Goal: Task Accomplishment & Management: Manage account settings

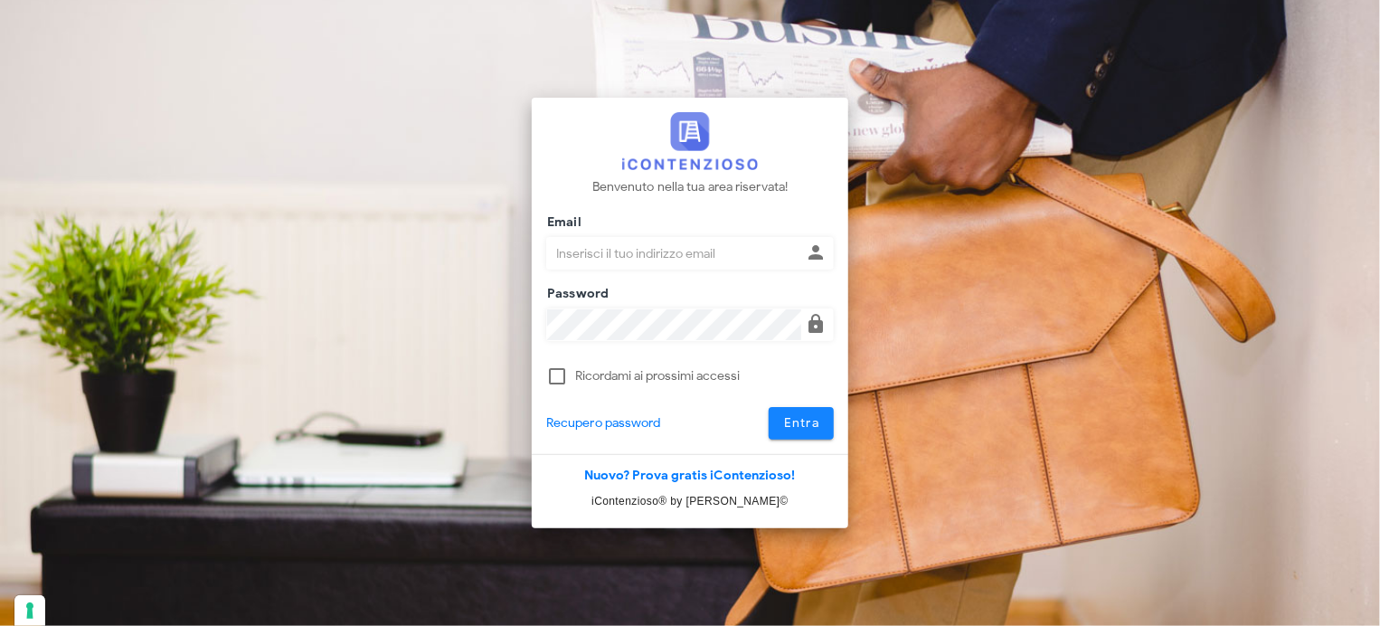
type input "[EMAIL_ADDRESS][DOMAIN_NAME]"
click at [824, 419] on button "Entra" at bounding box center [801, 423] width 66 height 33
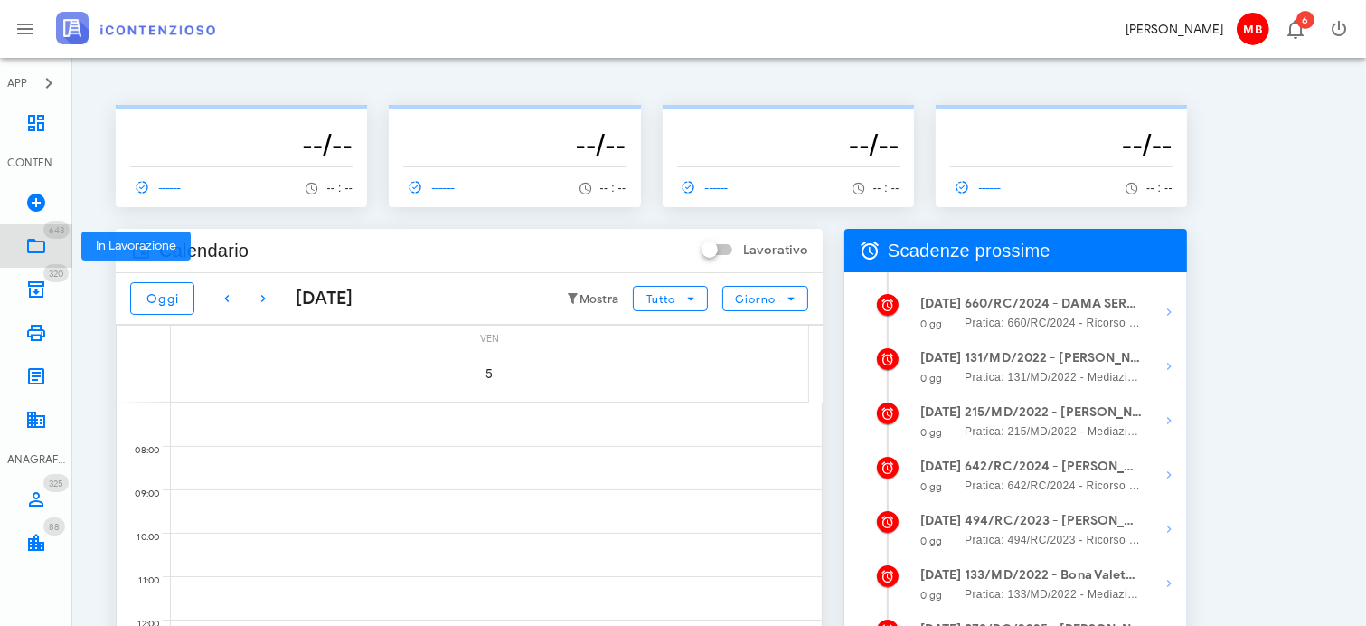
click at [42, 236] on icon at bounding box center [36, 246] width 22 height 22
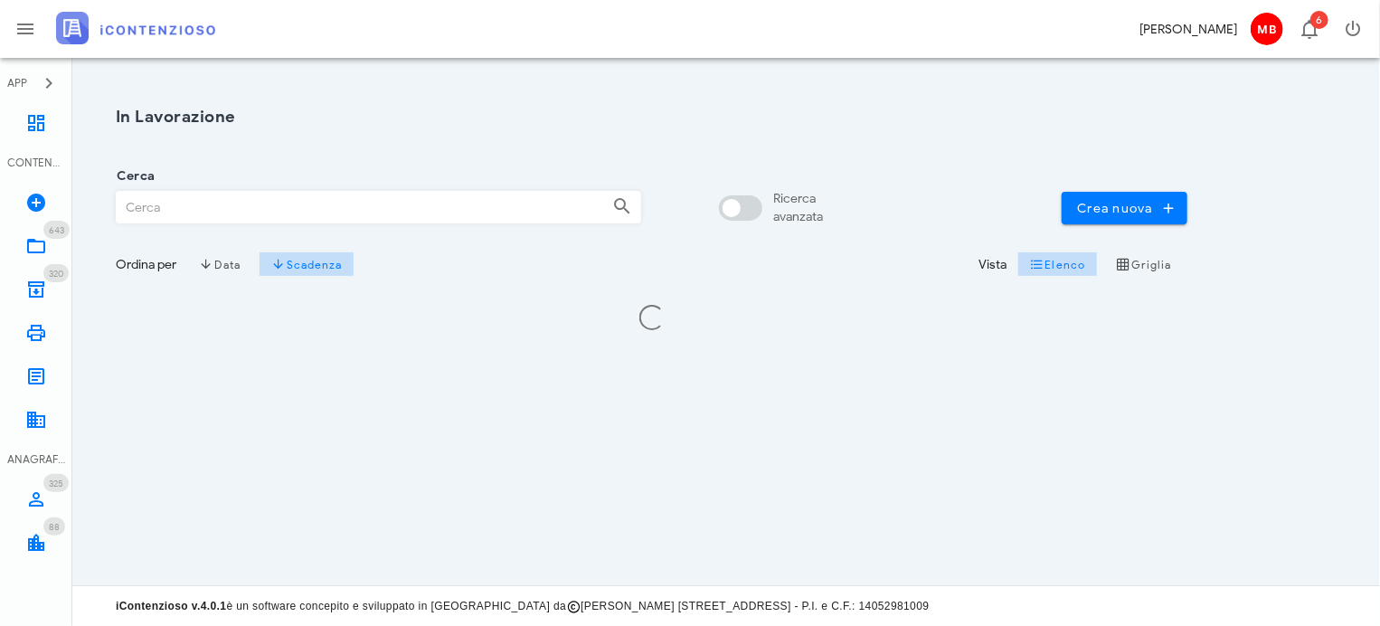
click at [196, 212] on input "Cerca" at bounding box center [358, 207] width 482 height 31
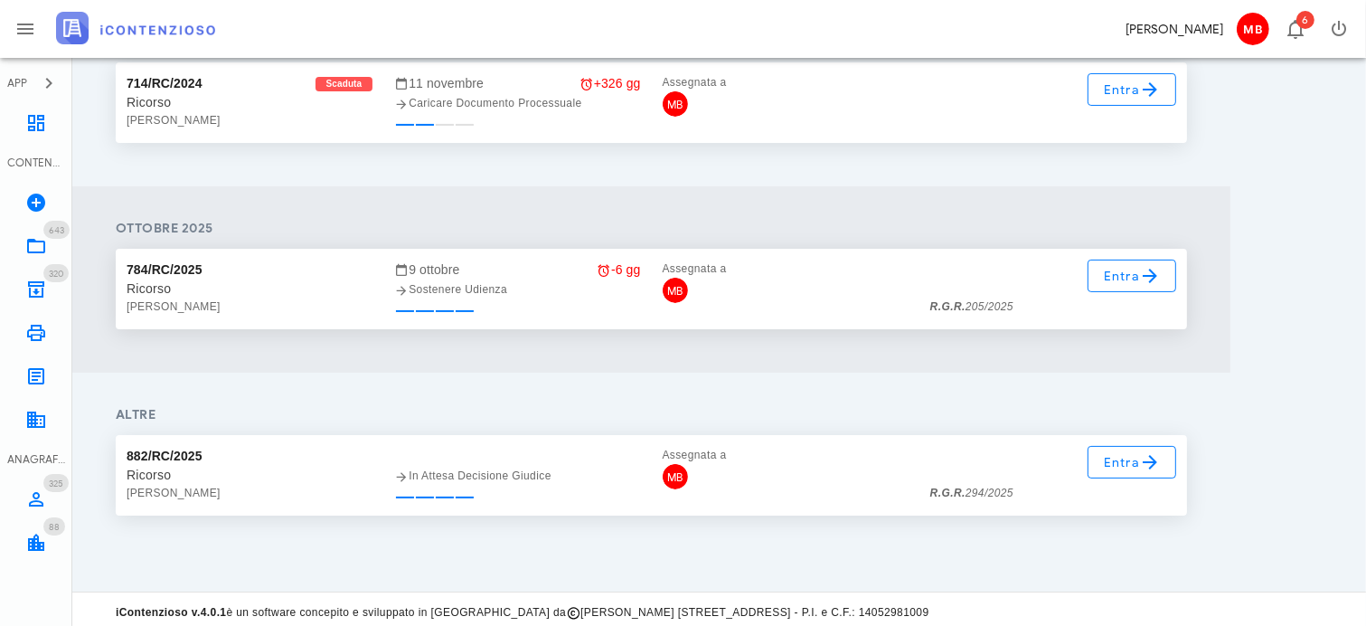
scroll to position [297, 0]
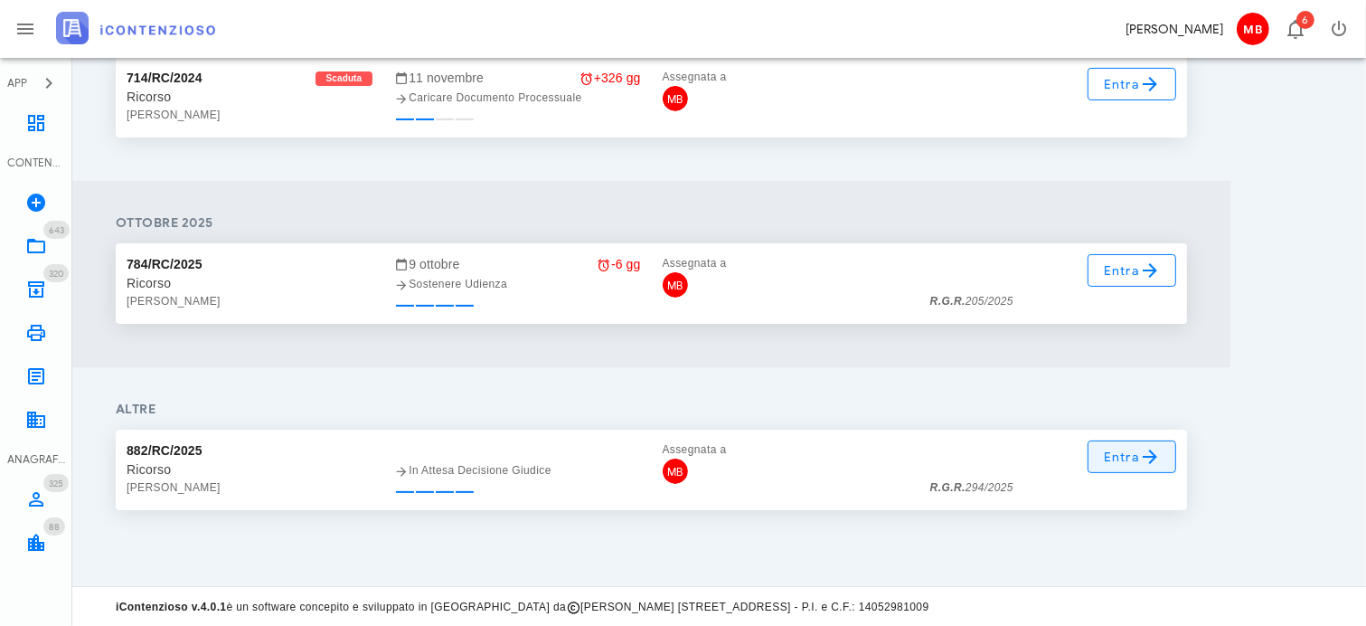
type input "francavilla"
click at [1102, 449] on link "Entra" at bounding box center [1132, 456] width 89 height 33
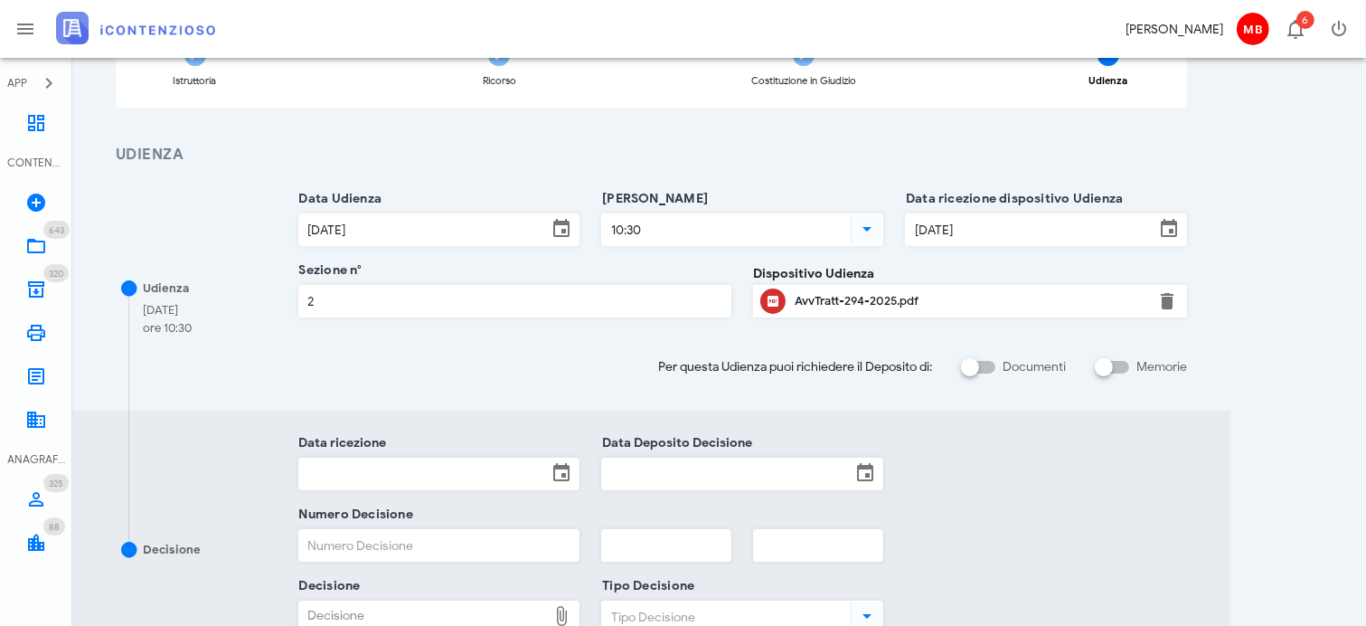
scroll to position [362, 0]
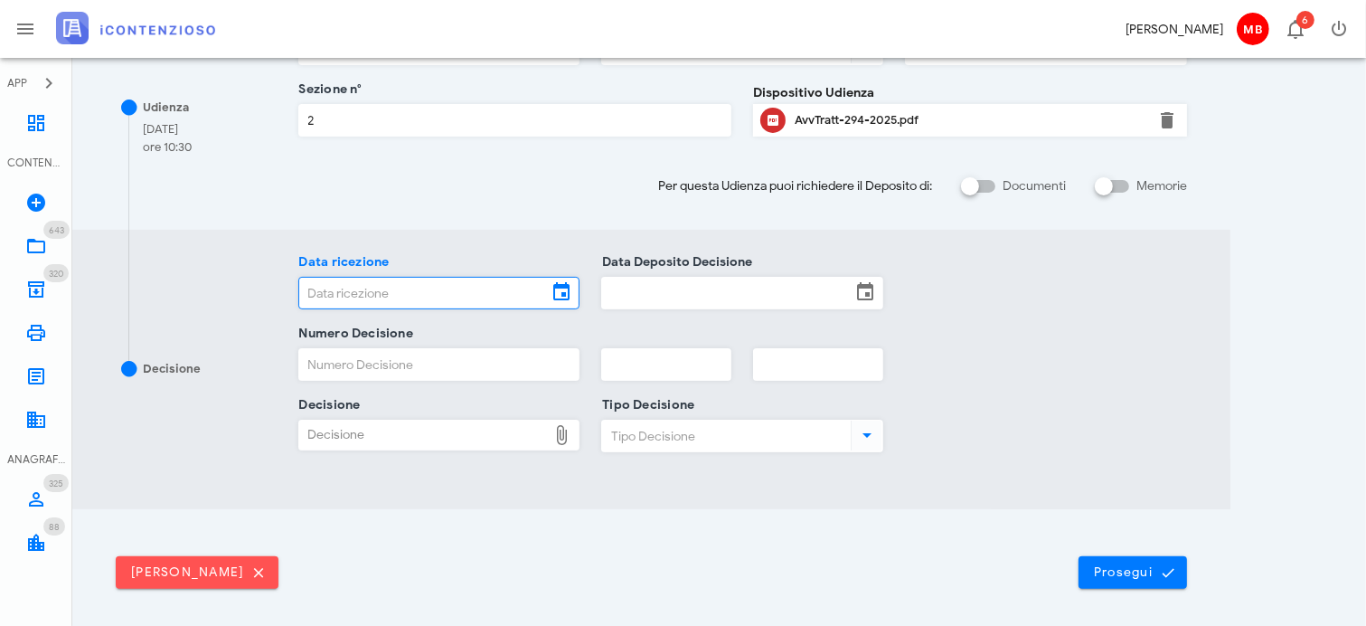
click at [419, 287] on input "Data ricezione" at bounding box center [423, 293] width 249 height 31
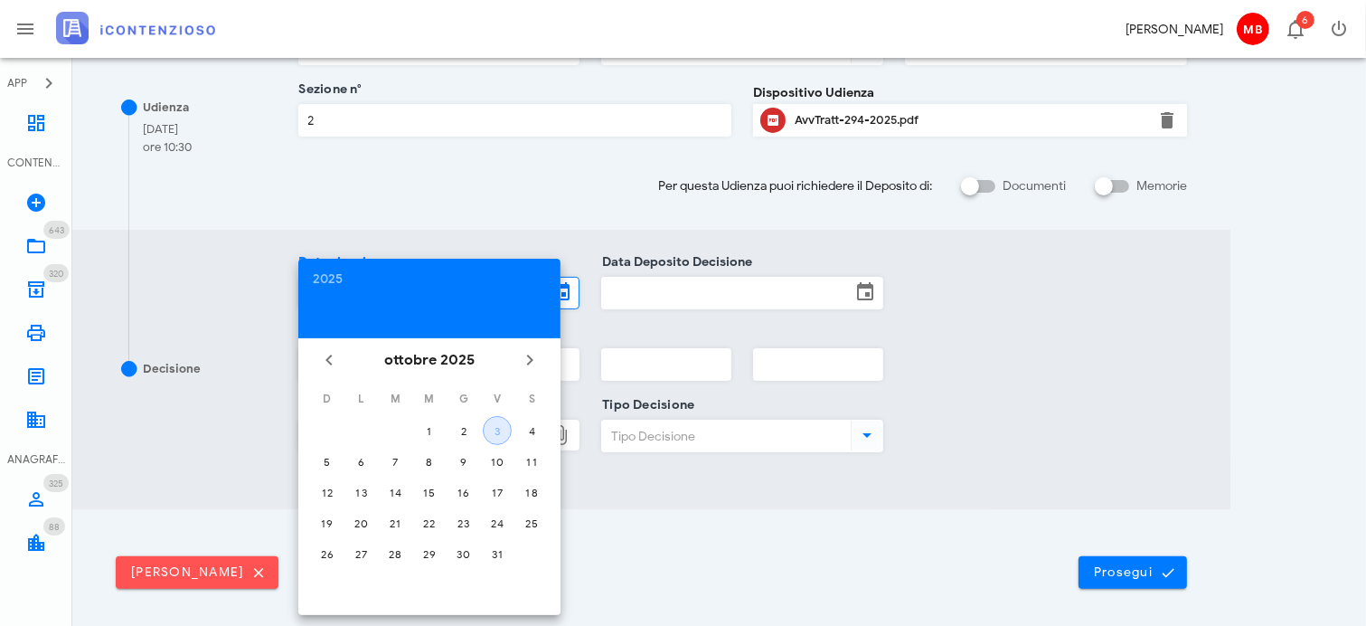
click at [495, 437] on button "3" at bounding box center [497, 430] width 29 height 29
type input "03/10/2025"
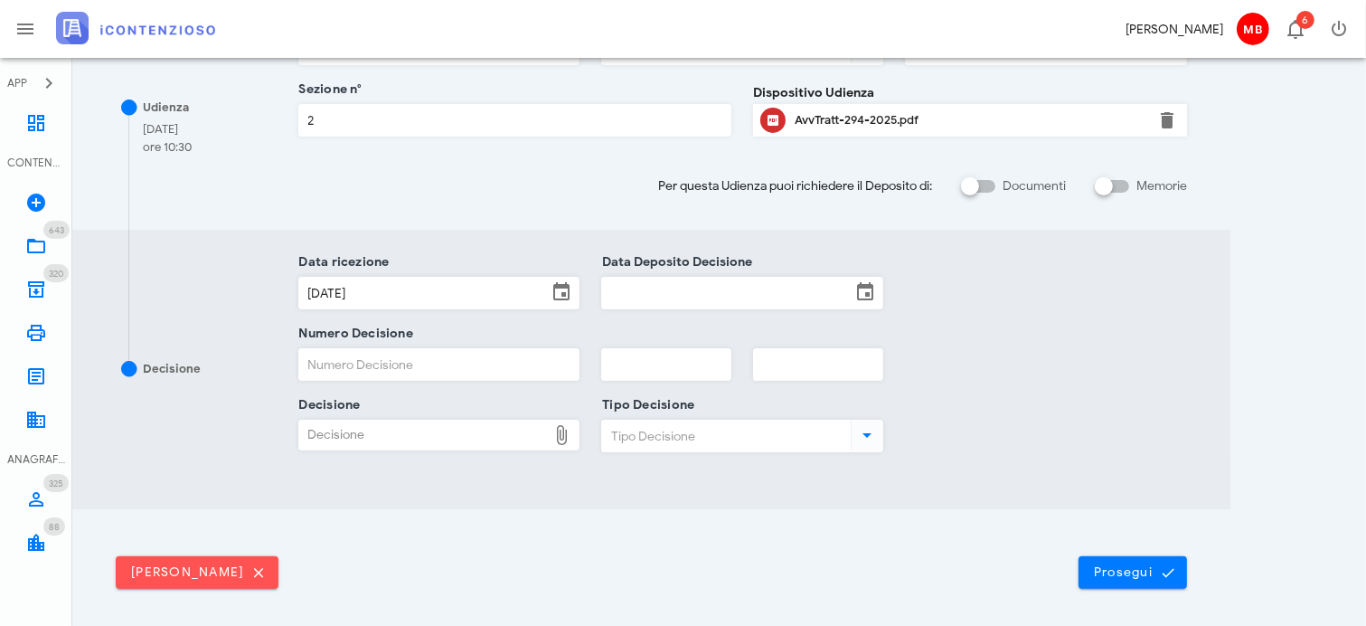
click at [625, 299] on input "Data Deposito Decisione" at bounding box center [726, 293] width 249 height 31
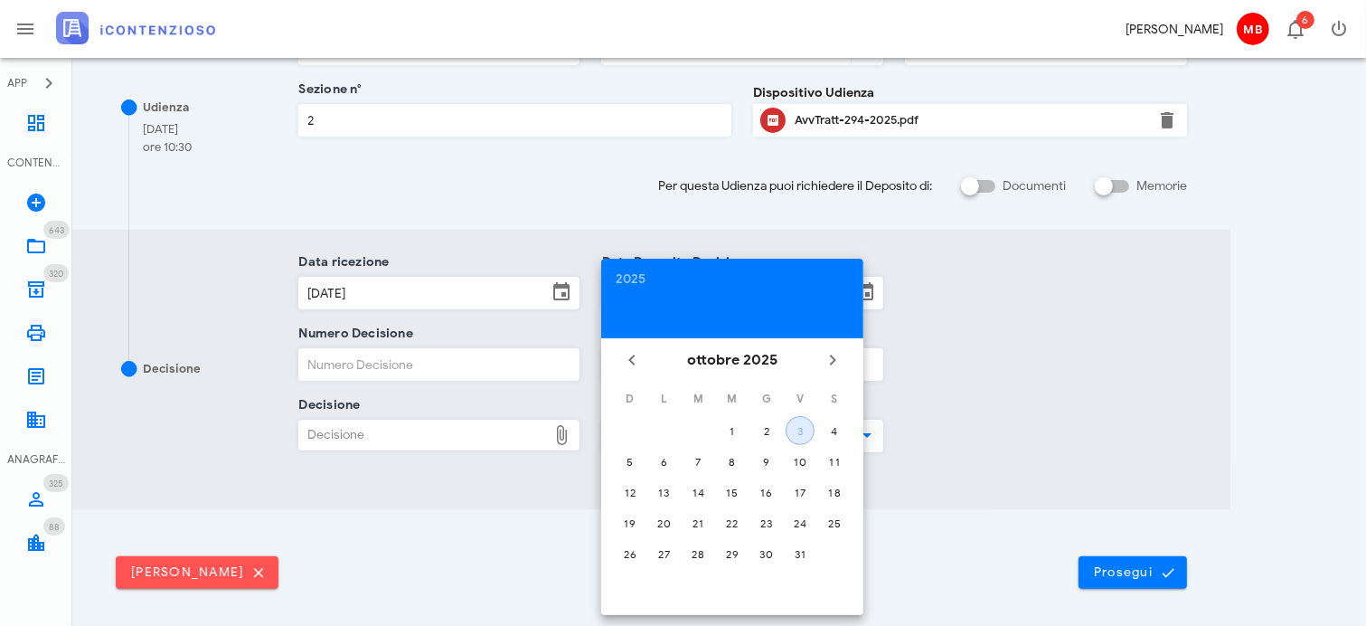
click at [804, 429] on div "3" at bounding box center [800, 431] width 27 height 14
type input "03/10/2025"
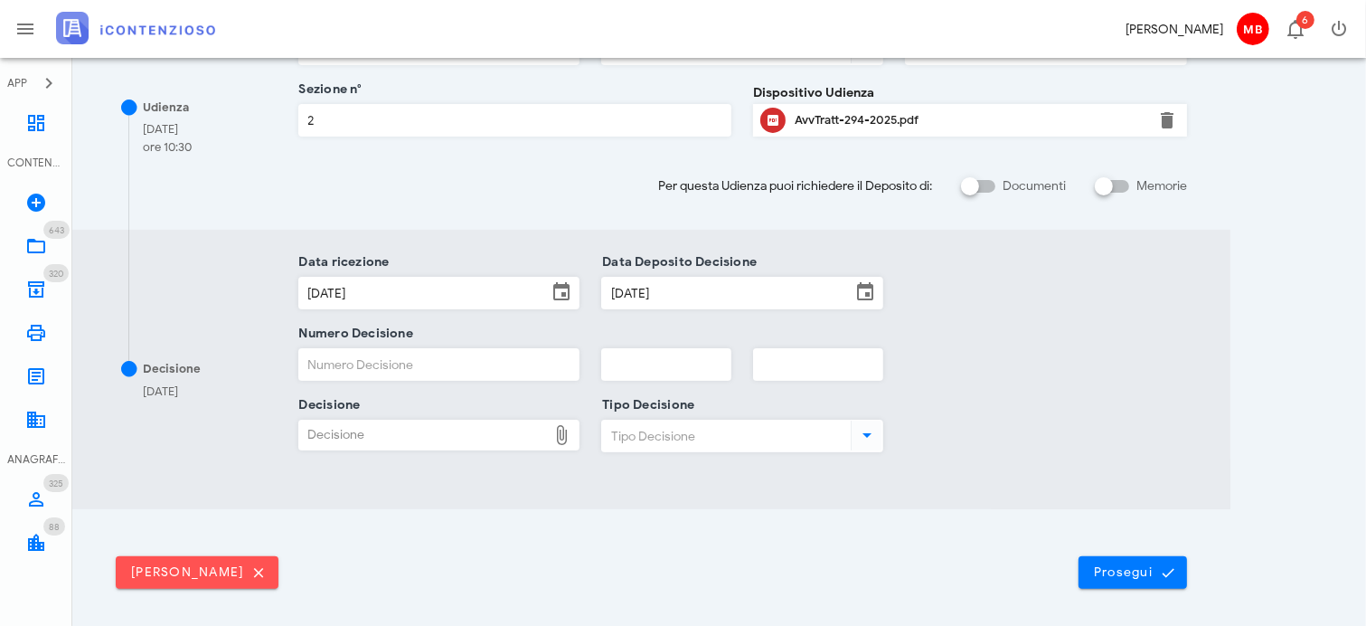
click at [407, 368] on input "Numero Decisione" at bounding box center [439, 364] width 280 height 31
type input "0000"
click at [440, 438] on div "Decisione" at bounding box center [423, 434] width 249 height 29
type input "C:\fakepath\AvvTratt___294_2025 (1).pdf"
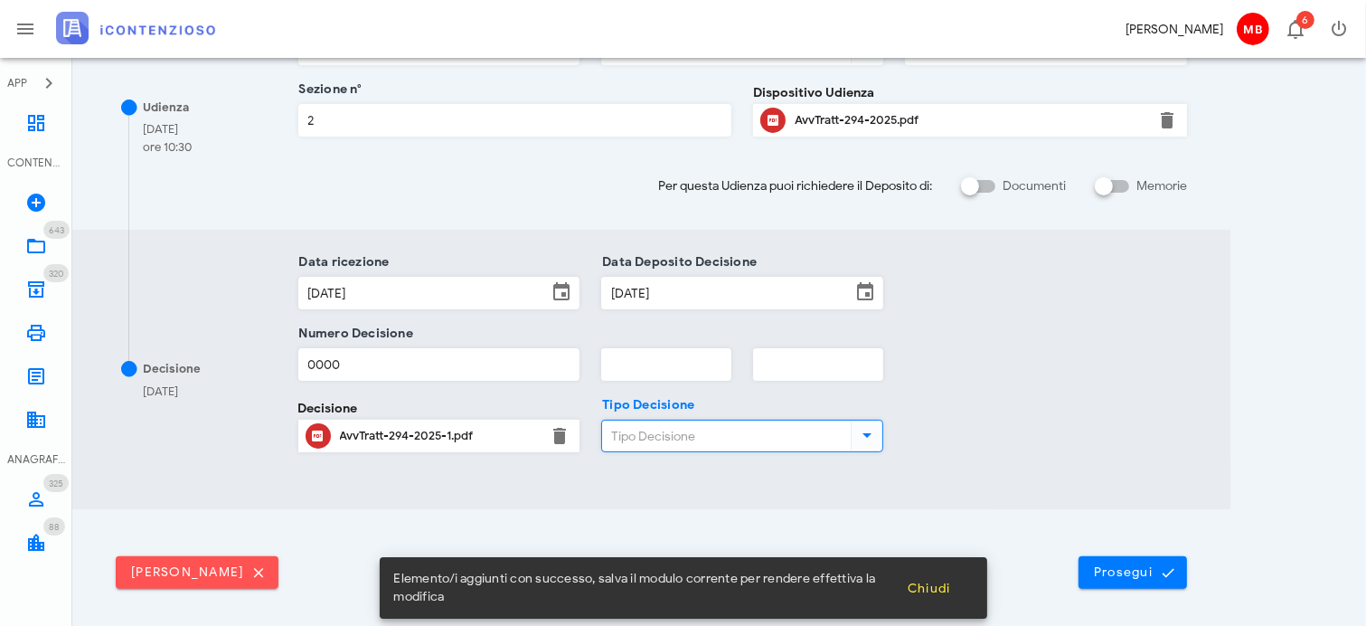
click at [670, 429] on input "Tipo Decisione" at bounding box center [724, 435] width 245 height 31
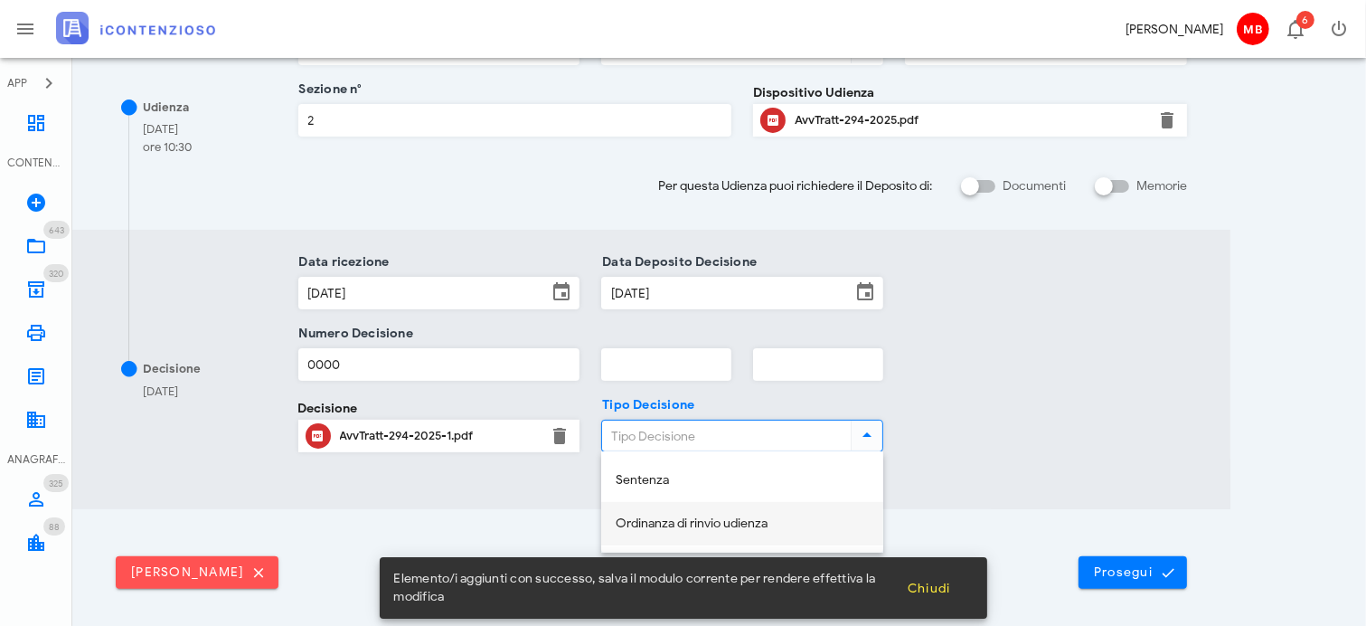
click at [692, 523] on div "Ordinanza di rinvio udienza" at bounding box center [742, 523] width 253 height 15
type input "Ordinanza di rinvio udienza"
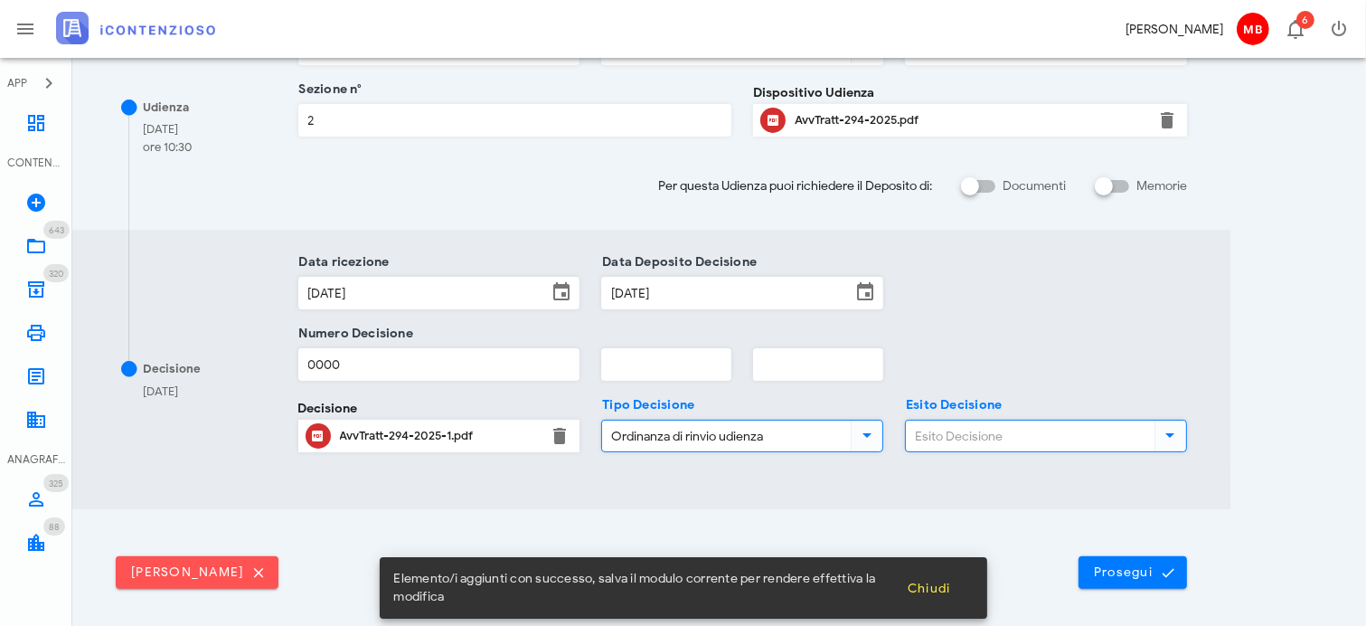
click at [1030, 436] on input "Esito Decisione" at bounding box center [1028, 435] width 245 height 31
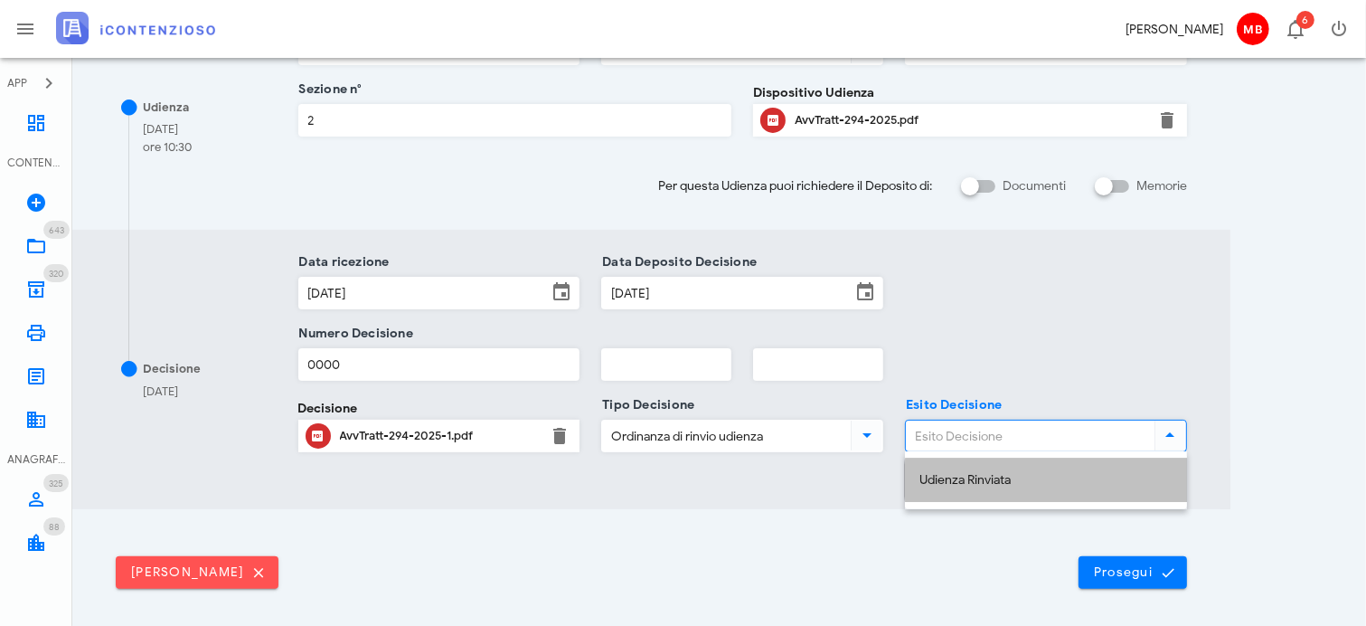
click at [1010, 485] on div "Udienza Rinviata" at bounding box center [1045, 480] width 253 height 15
type input "Udienza Rinviata"
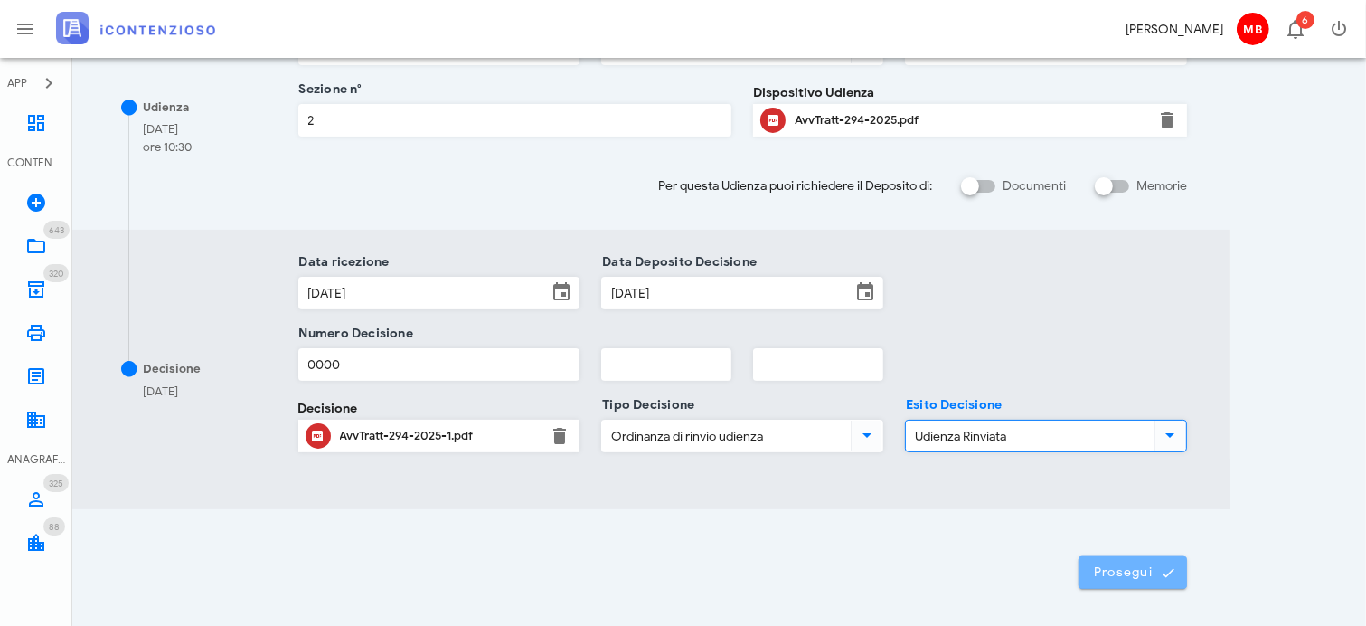
click at [1144, 572] on span "Prosegui" at bounding box center [1133, 572] width 80 height 16
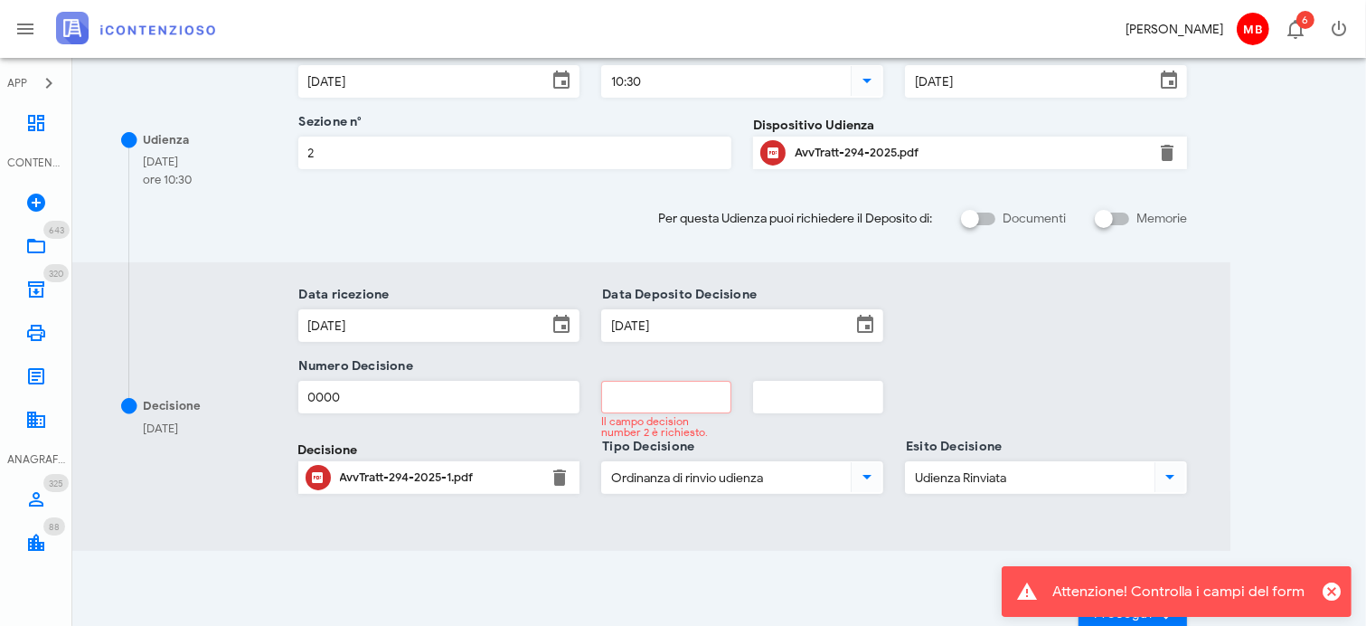
scroll to position [438, 0]
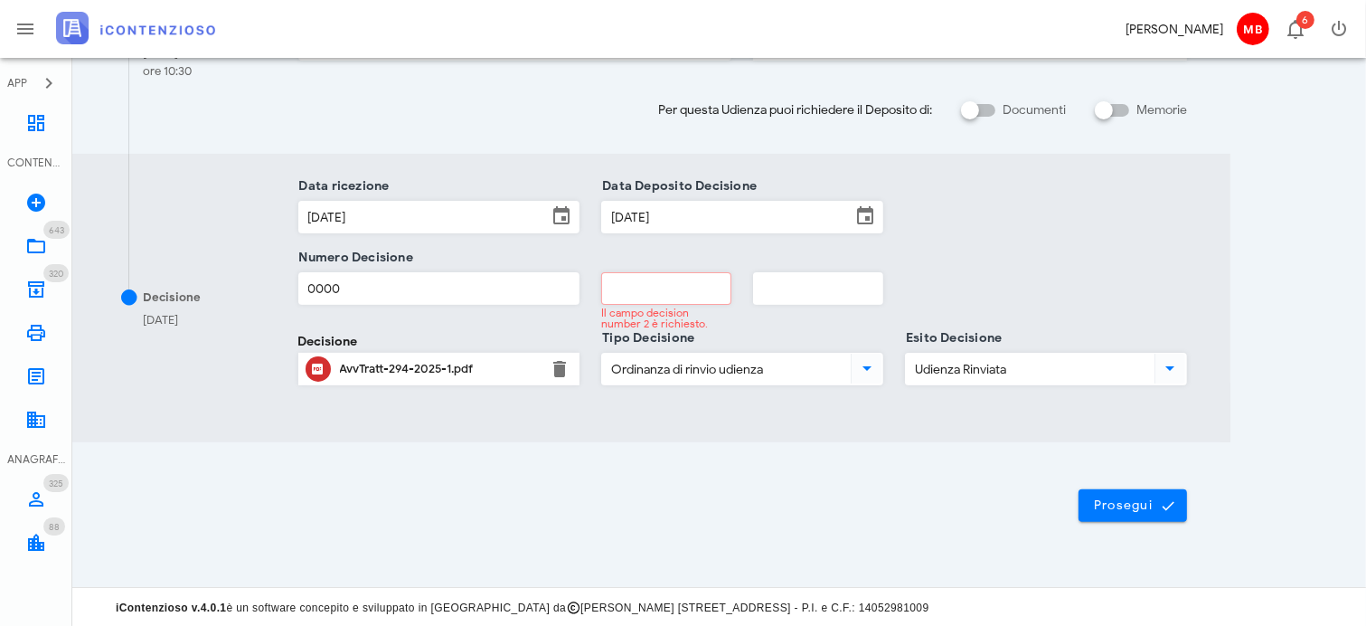
click at [673, 299] on input "text" at bounding box center [666, 288] width 128 height 31
type input "0000"
click at [1114, 498] on span "Prosegui" at bounding box center [1133, 505] width 80 height 16
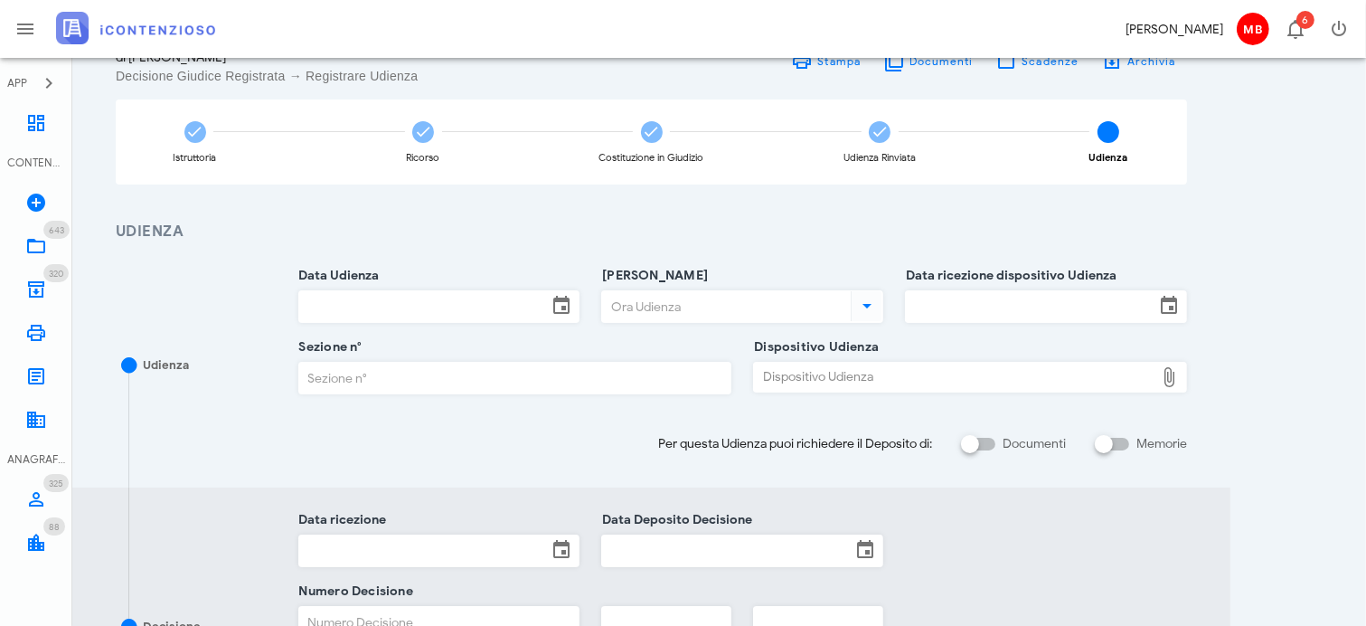
scroll to position [66, 0]
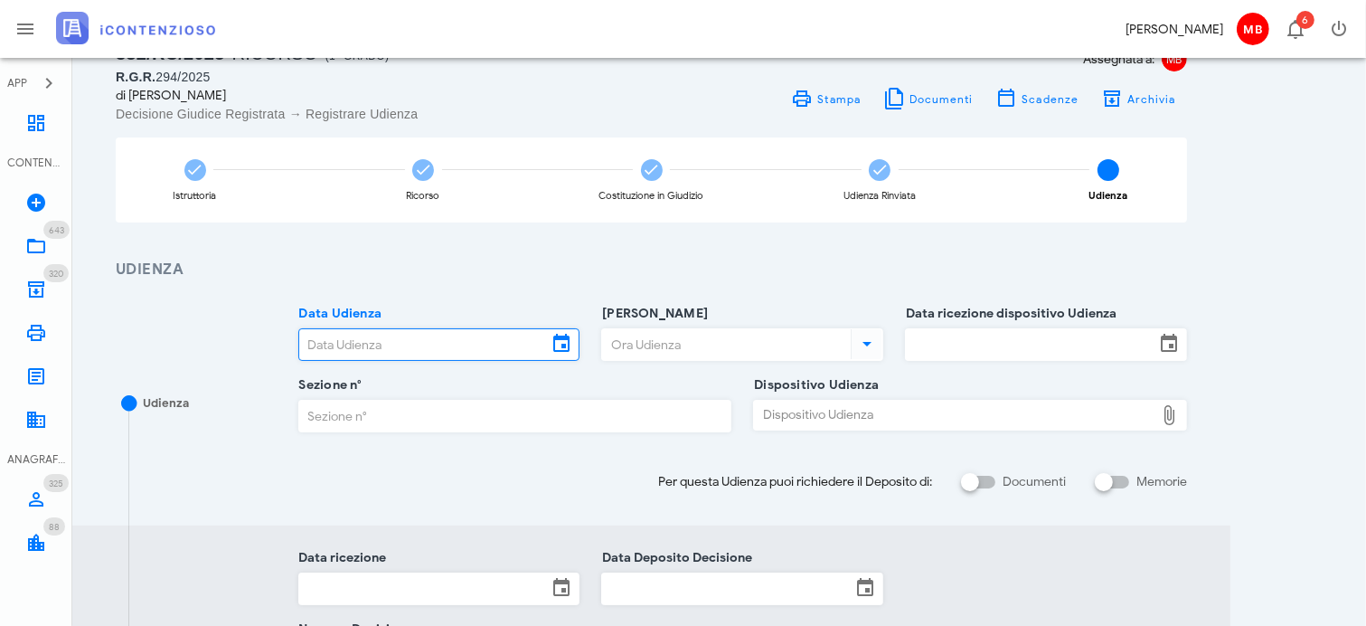
click at [360, 344] on input "Data Udienza" at bounding box center [423, 344] width 249 height 31
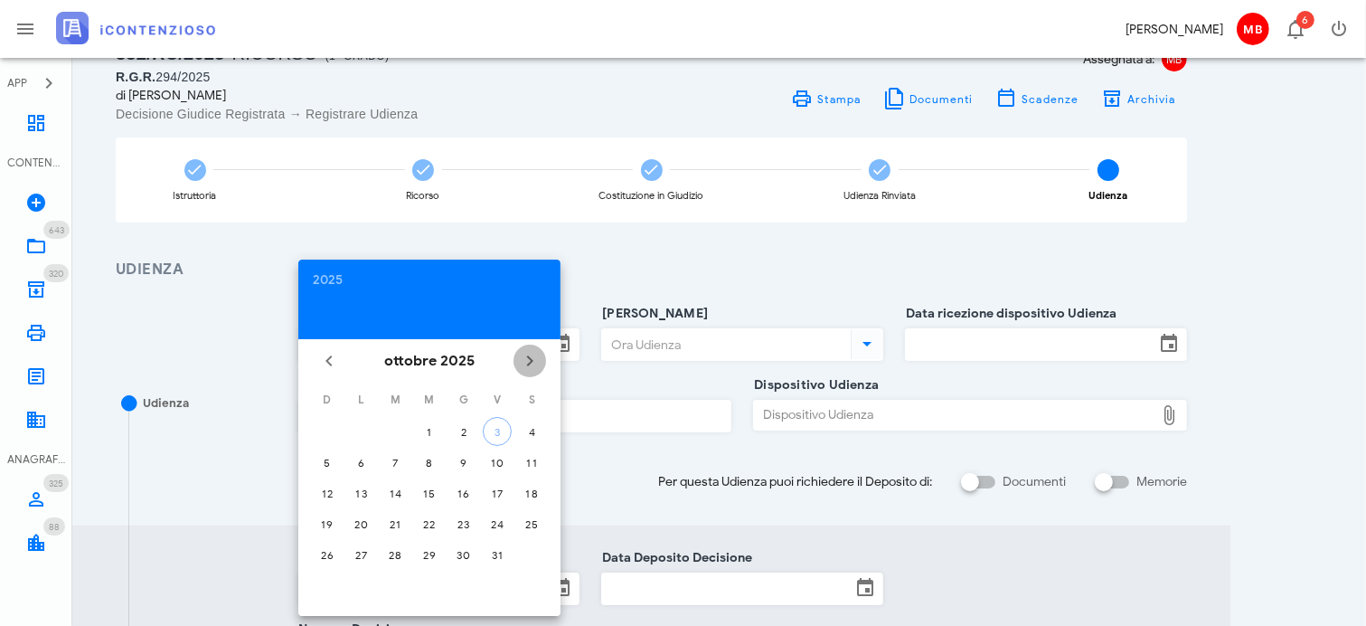
click at [534, 362] on icon "Il prossimo mese" at bounding box center [530, 361] width 22 height 22
click at [399, 490] on div "11" at bounding box center [395, 493] width 29 height 14
type input "11/11/2025"
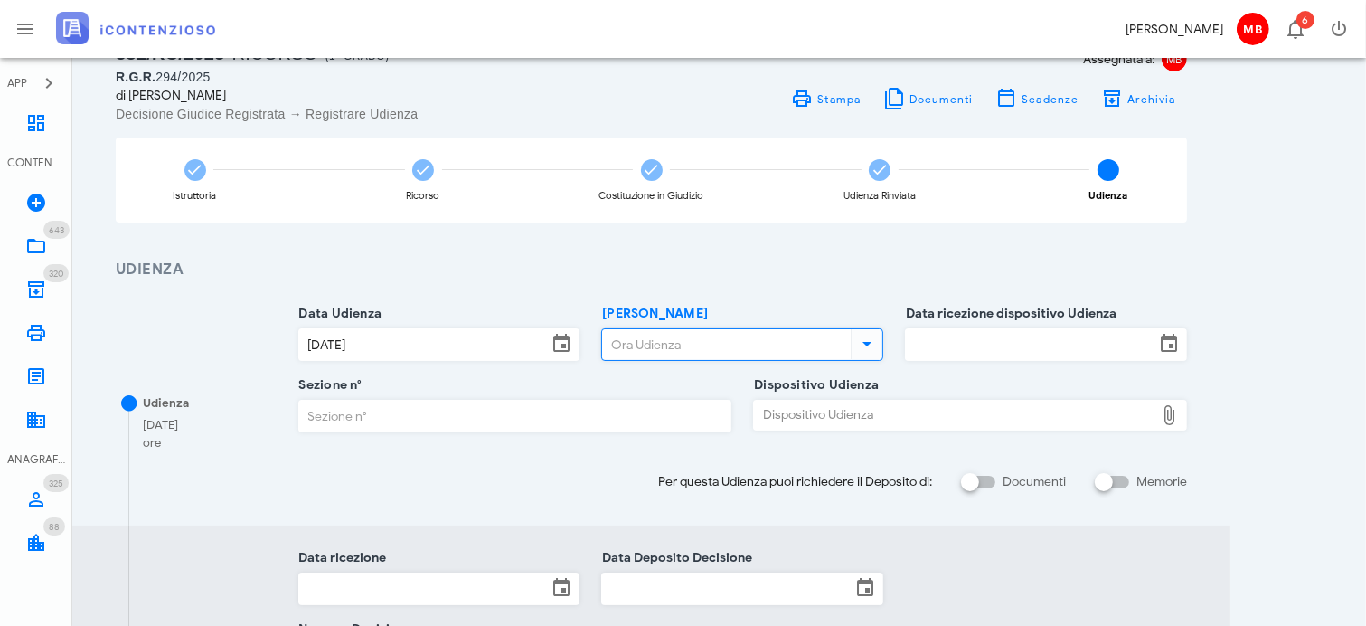
click at [659, 341] on input "Ora Udienza" at bounding box center [724, 344] width 245 height 31
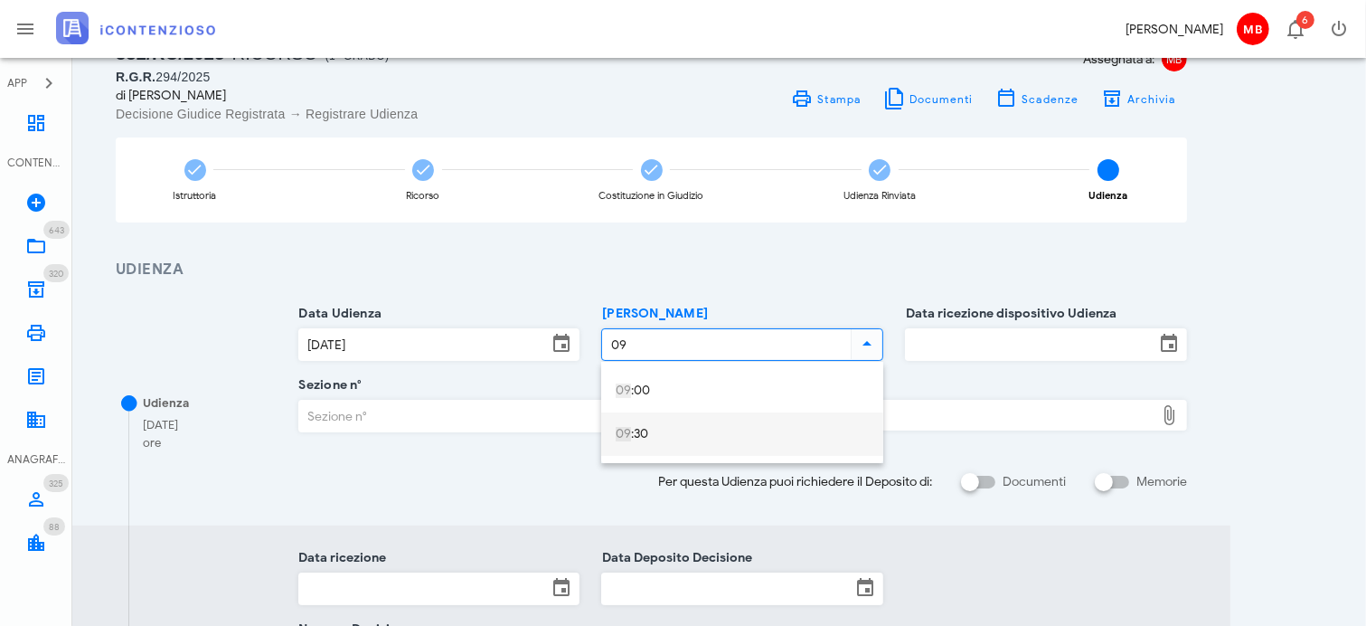
click at [646, 432] on div "09 :30" at bounding box center [742, 434] width 253 height 15
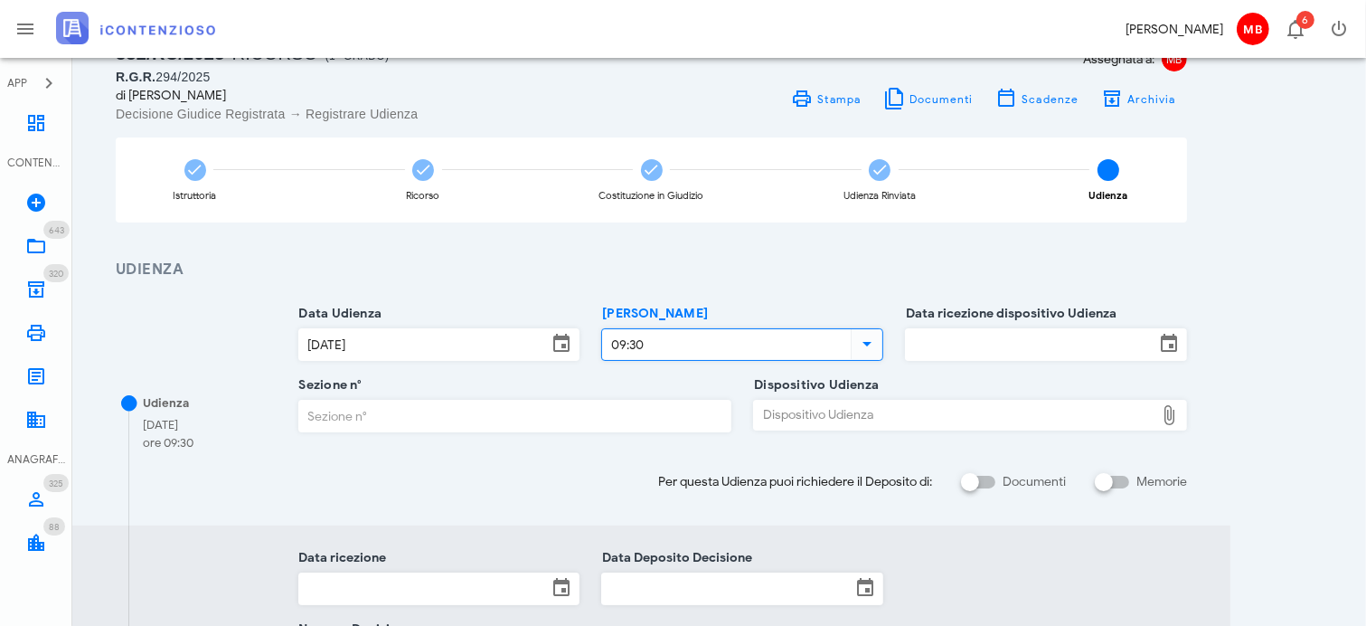
type input "09:30"
click at [474, 397] on div "Sezione n°" at bounding box center [515, 420] width 434 height 71
click at [470, 410] on input "Sezione n°" at bounding box center [515, 415] width 432 height 31
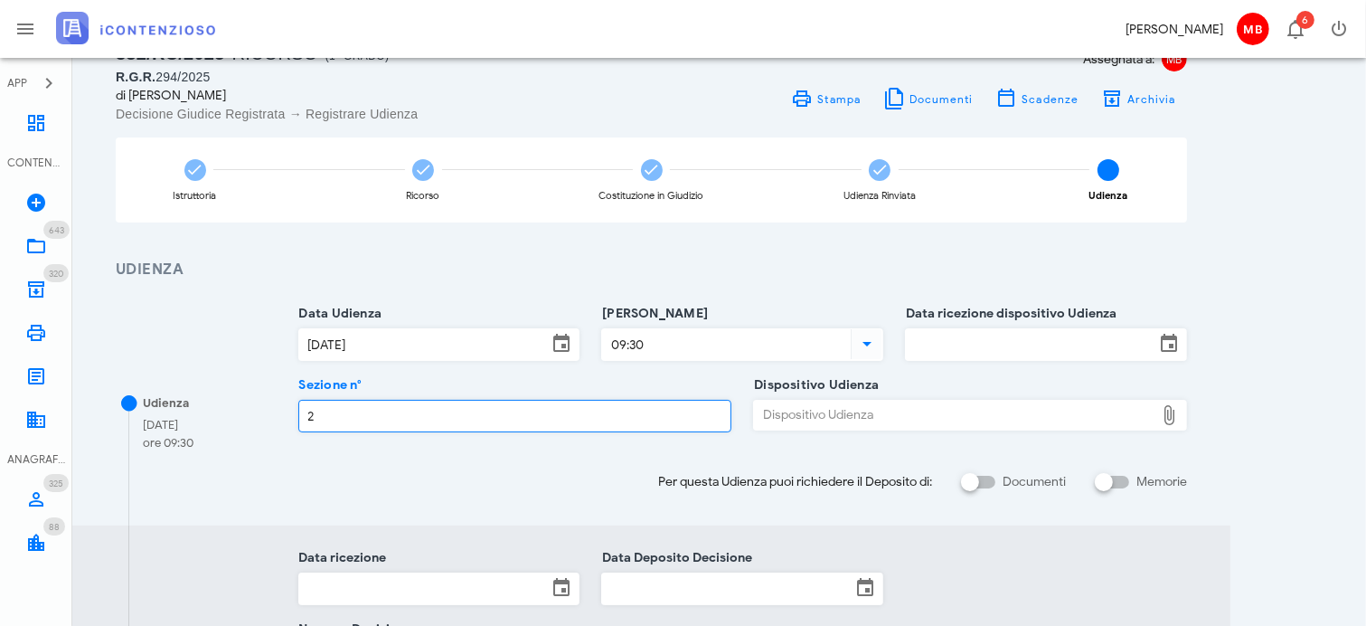
type input "2"
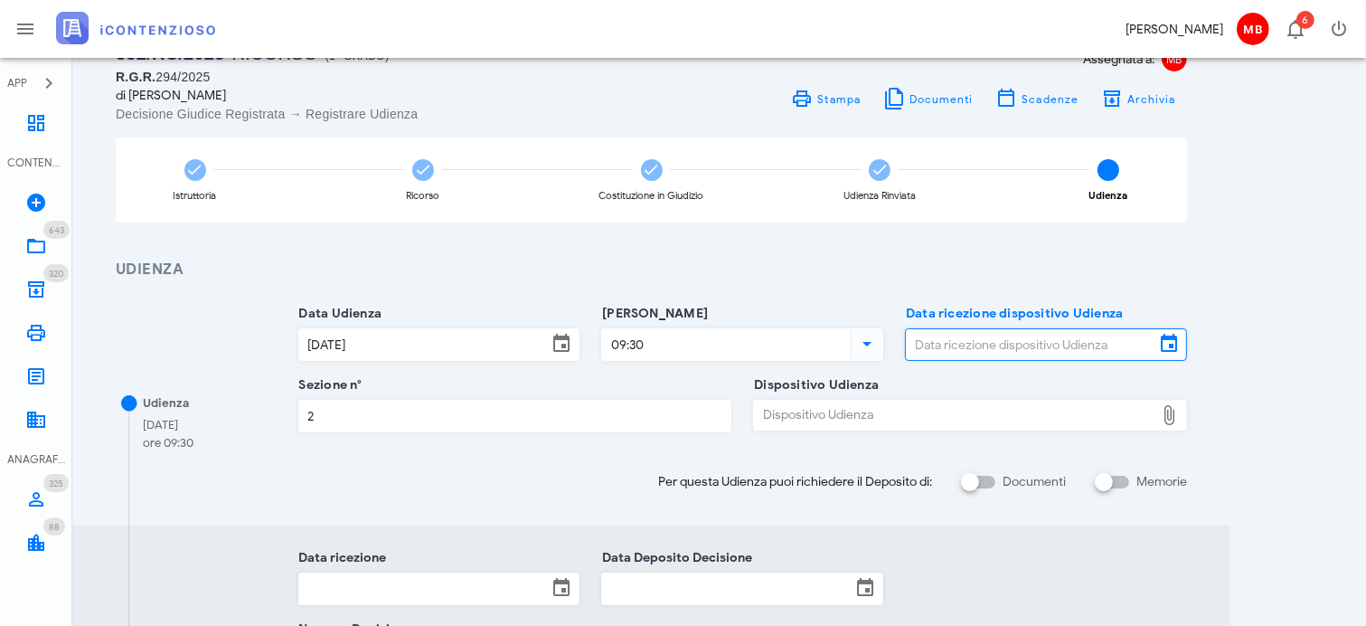
click at [949, 349] on input "Data ricezione dispositivo Udienza" at bounding box center [1030, 344] width 249 height 31
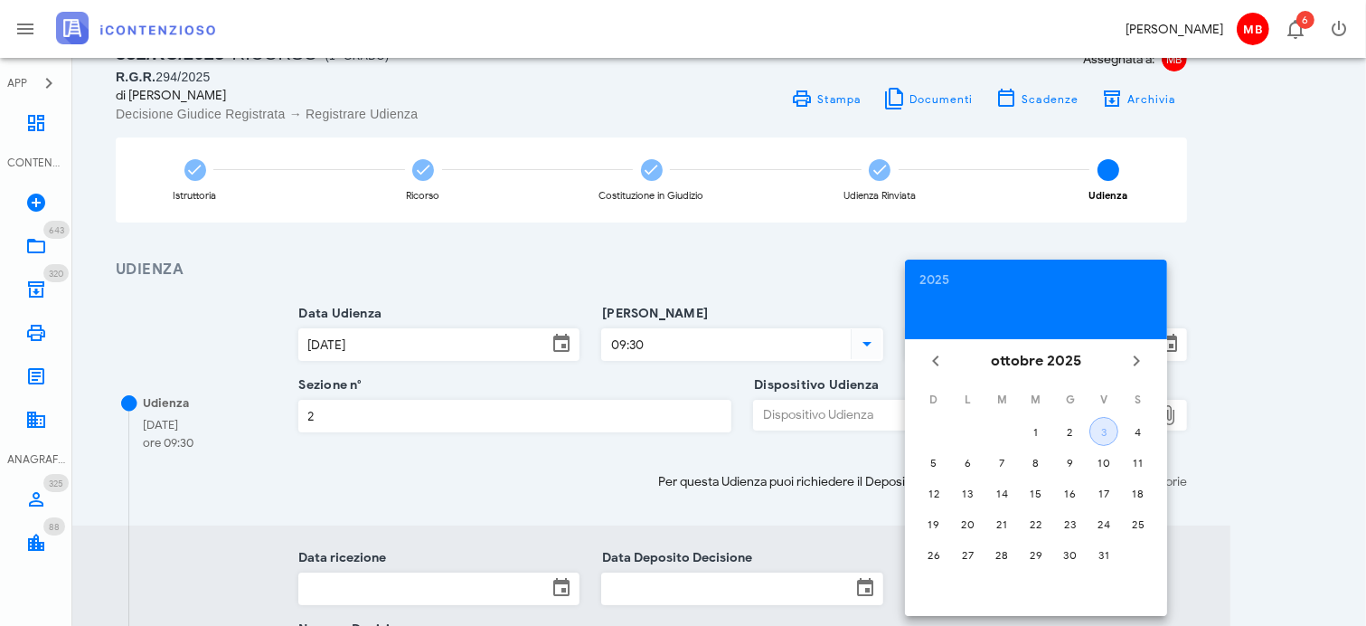
click at [1104, 429] on div "3" at bounding box center [1103, 432] width 27 height 14
type input "03/10/2025"
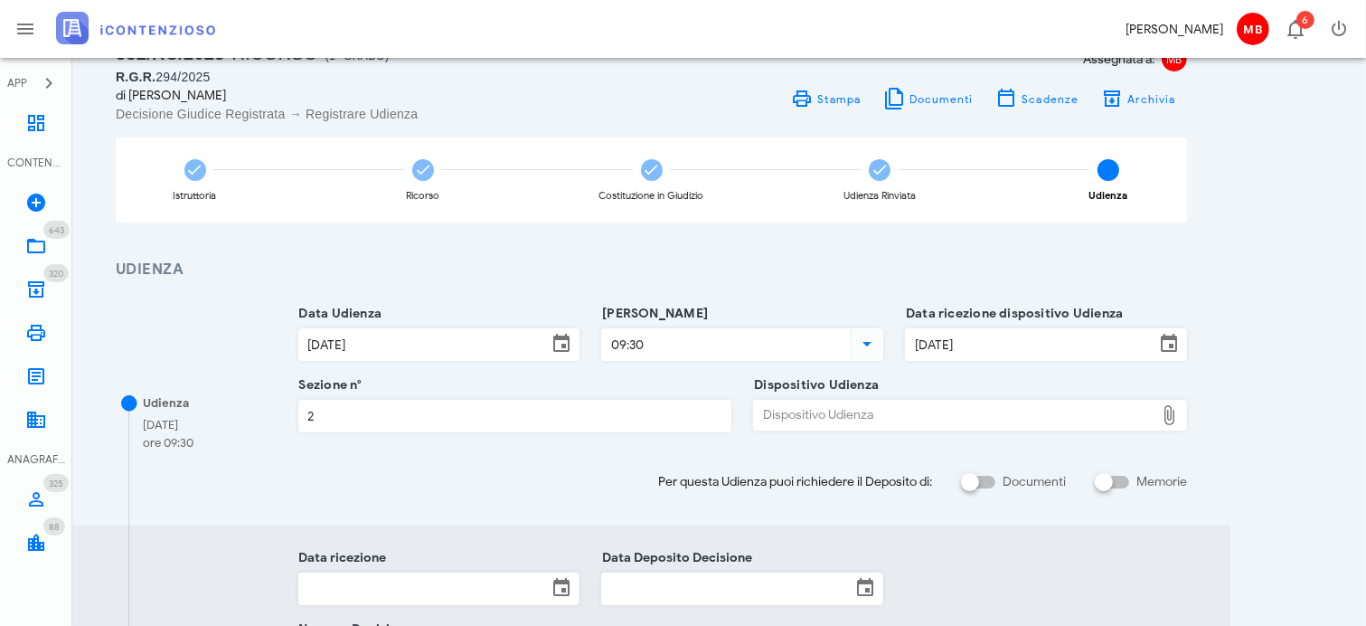
click at [906, 419] on div "Dispositivo Udienza" at bounding box center [954, 414] width 400 height 29
type input "C:\fakepath\AvvTratt___294_2025 (1).pdf"
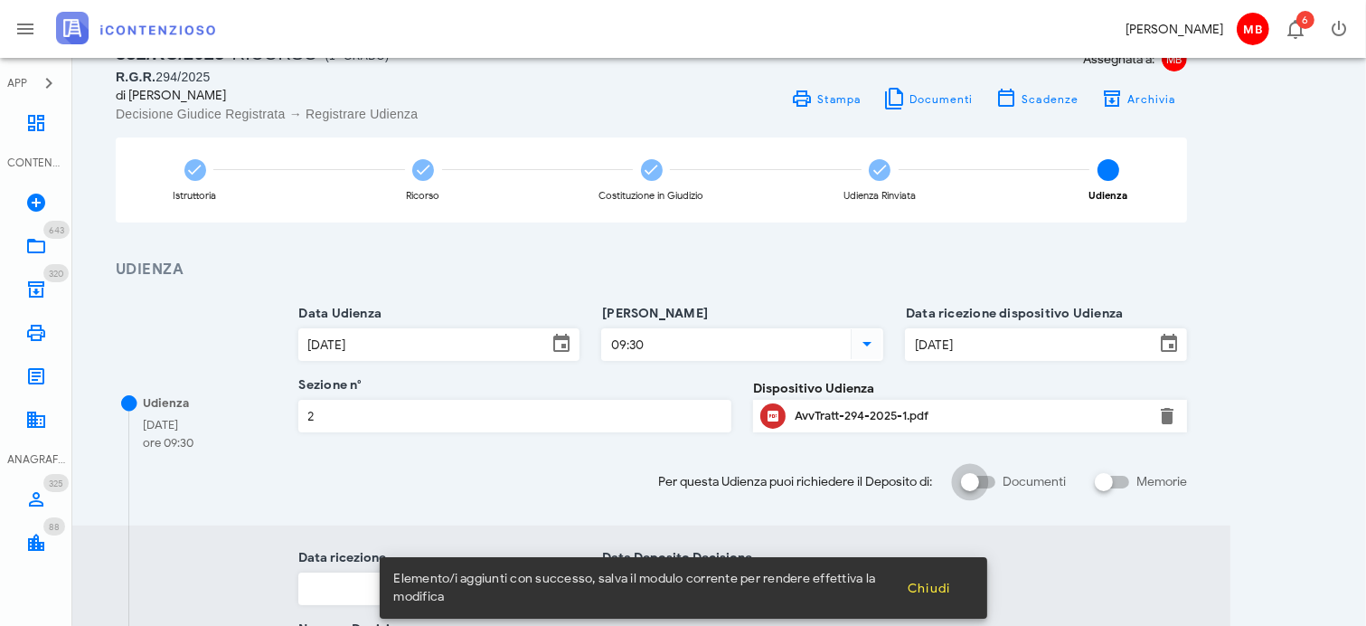
click at [963, 480] on div at bounding box center [970, 481] width 31 height 31
checkbox input "true"
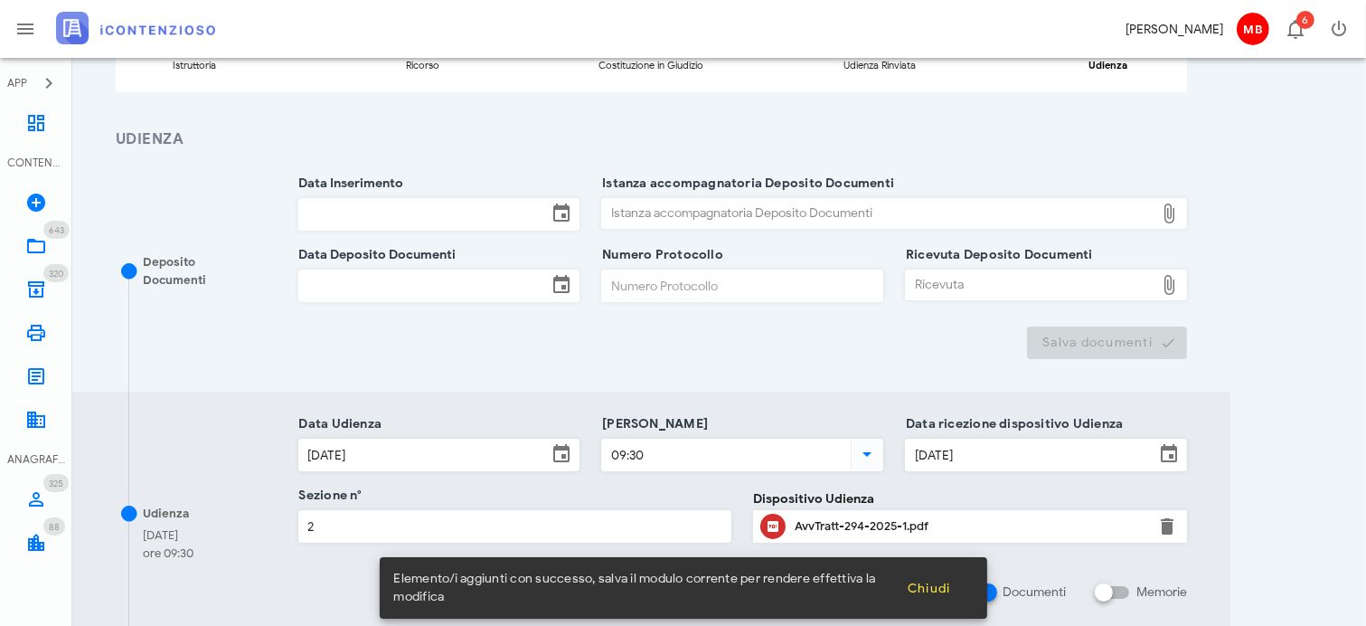
scroll to position [271, 0]
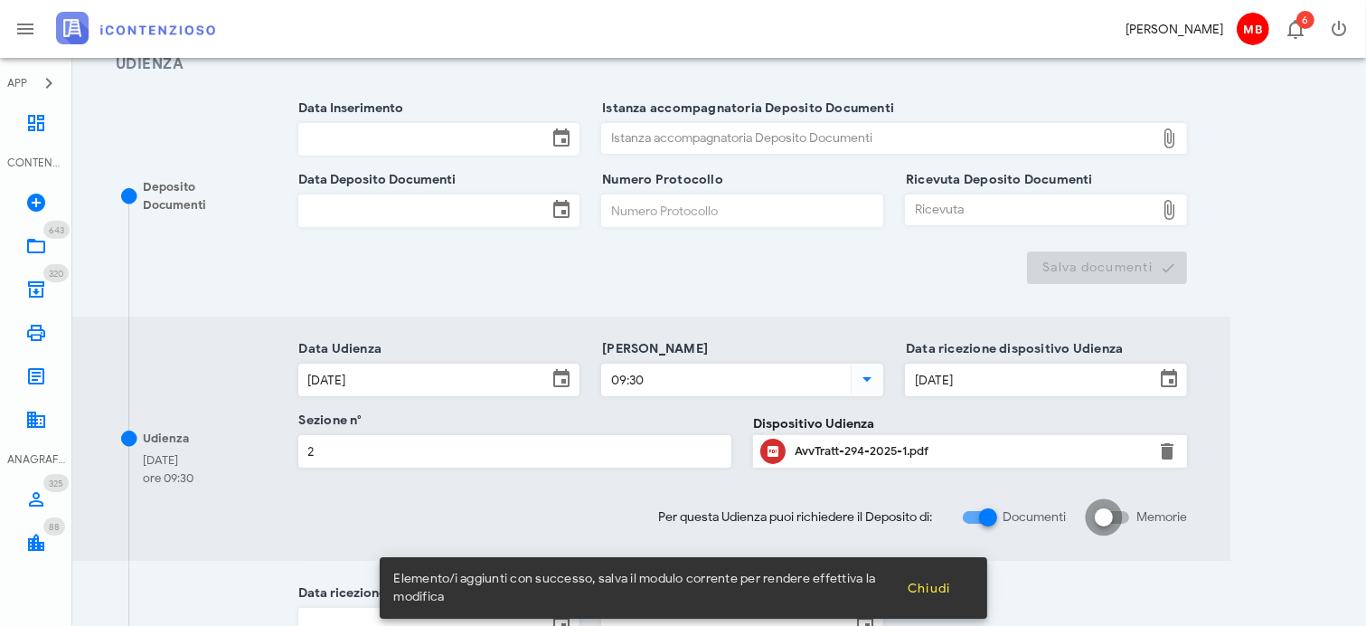
click at [1106, 512] on div at bounding box center [1103, 517] width 31 height 31
checkbox input "true"
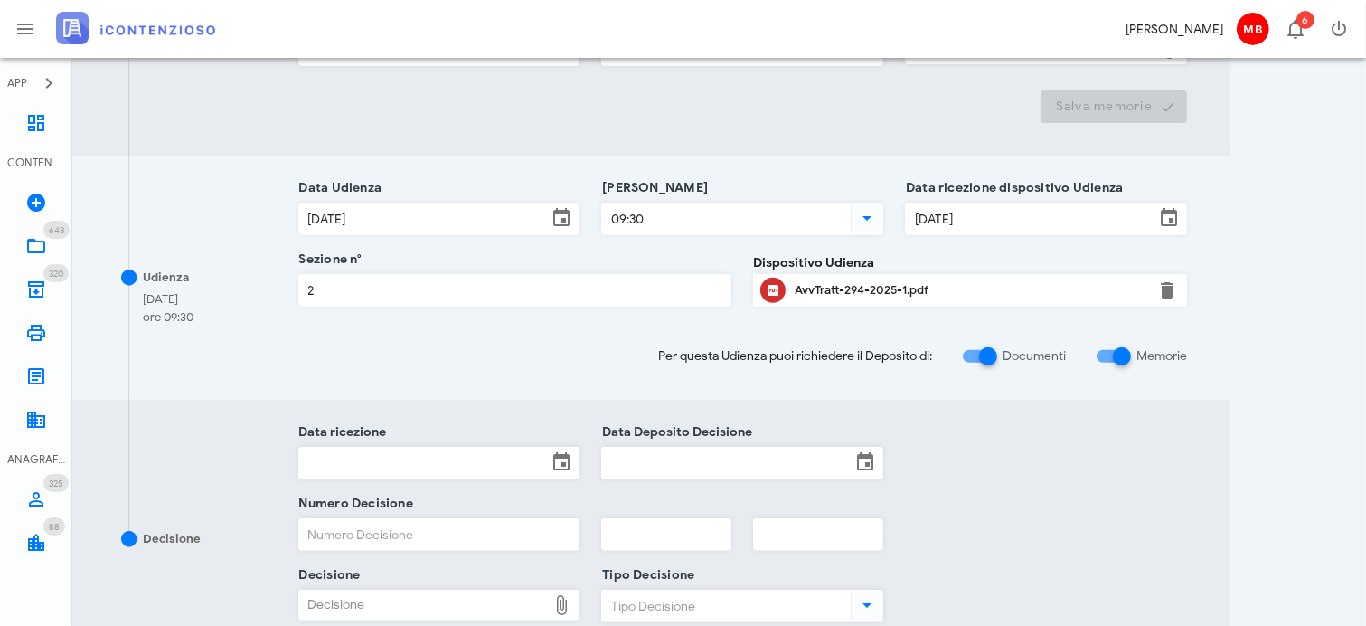
scroll to position [814, 0]
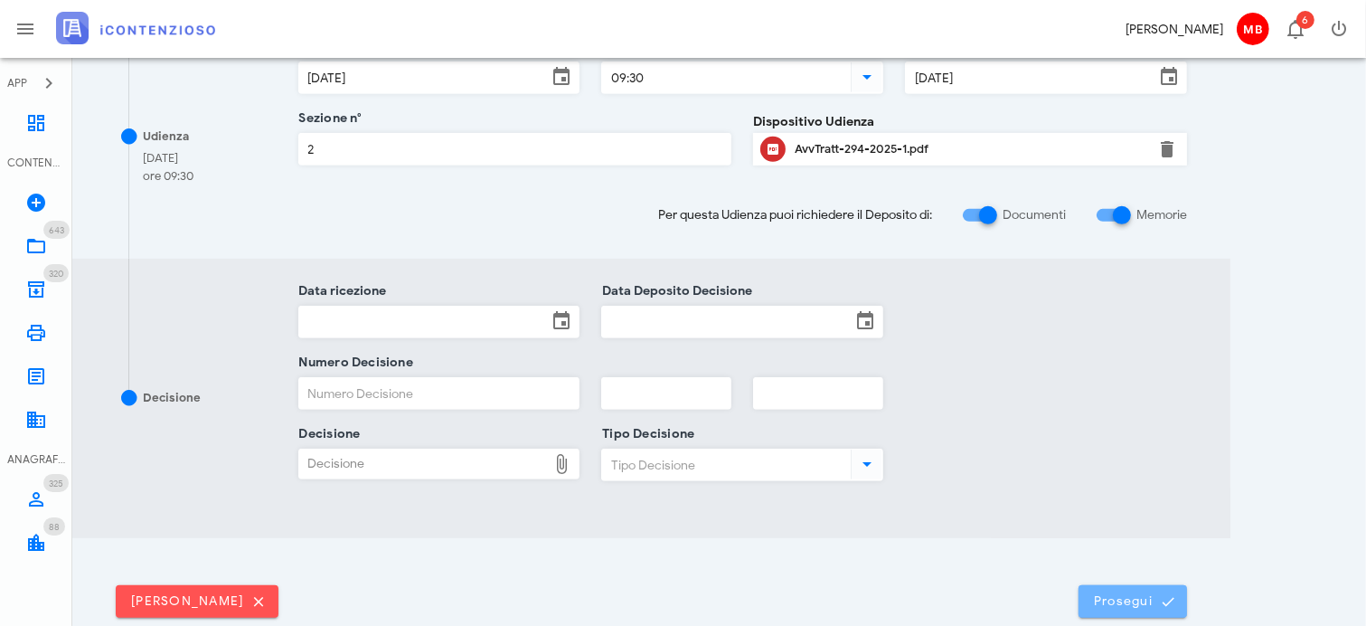
click at [1128, 597] on span "Prosegui" at bounding box center [1133, 601] width 80 height 16
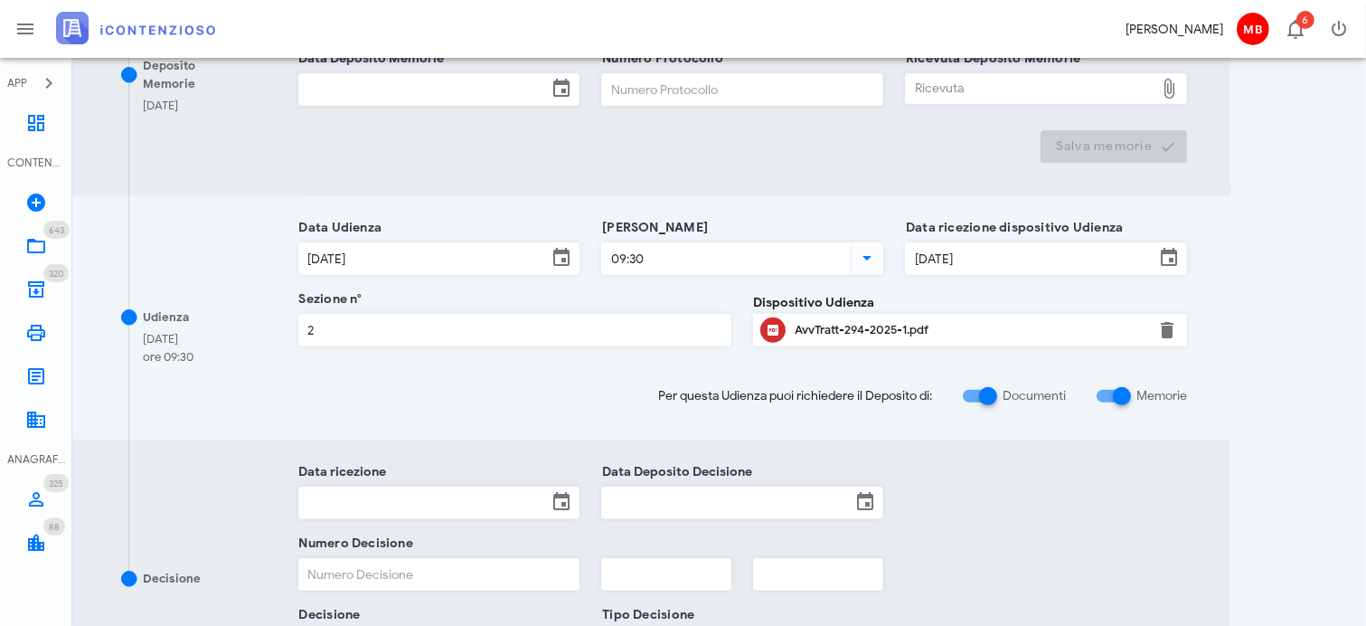
scroll to position [908, 0]
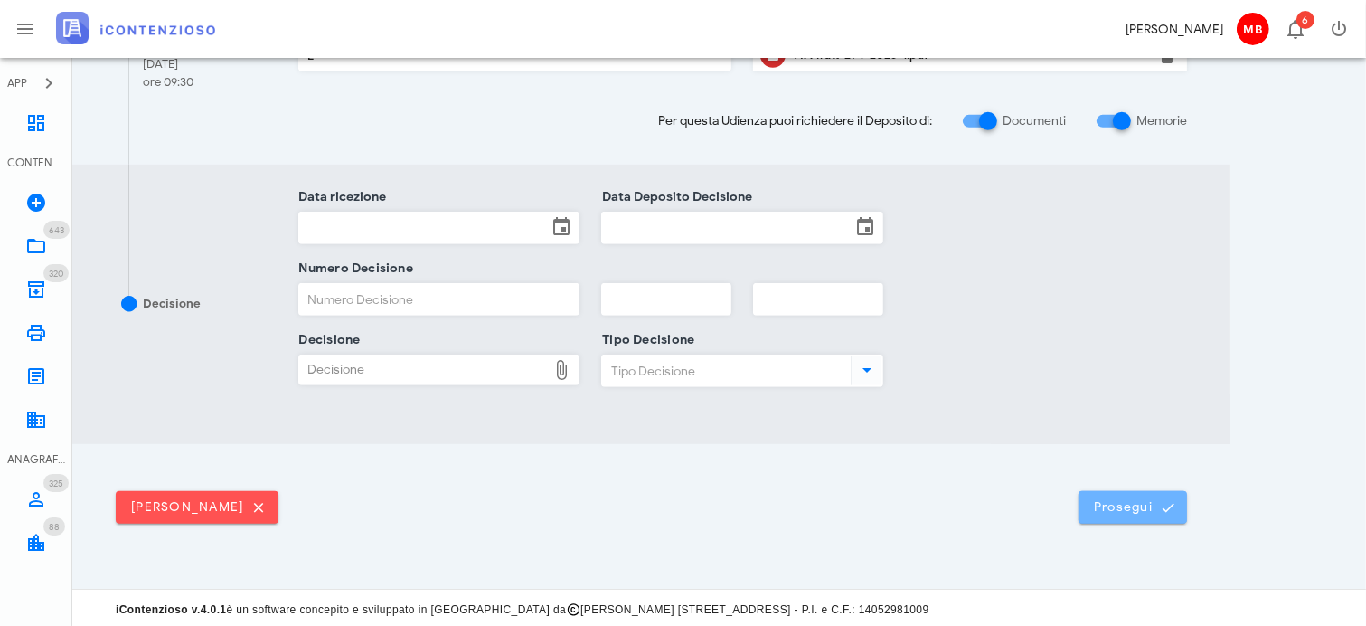
click at [1110, 508] on span "Prosegui" at bounding box center [1133, 507] width 80 height 16
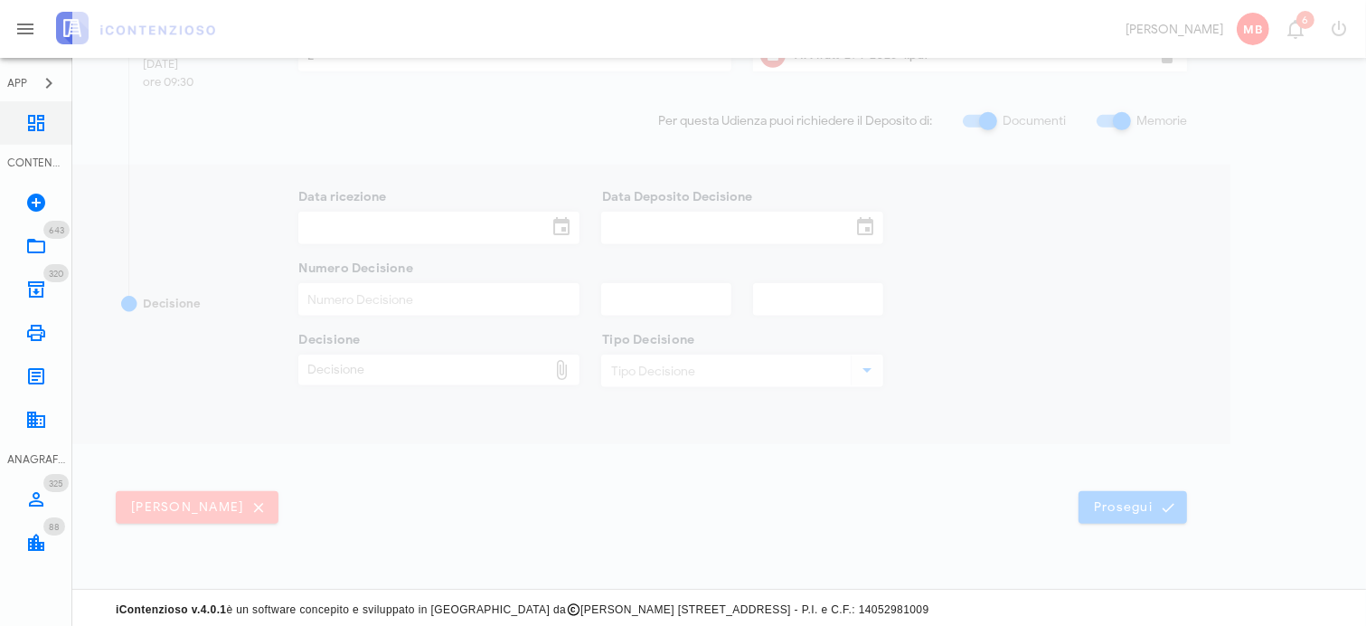
scroll to position [0, 0]
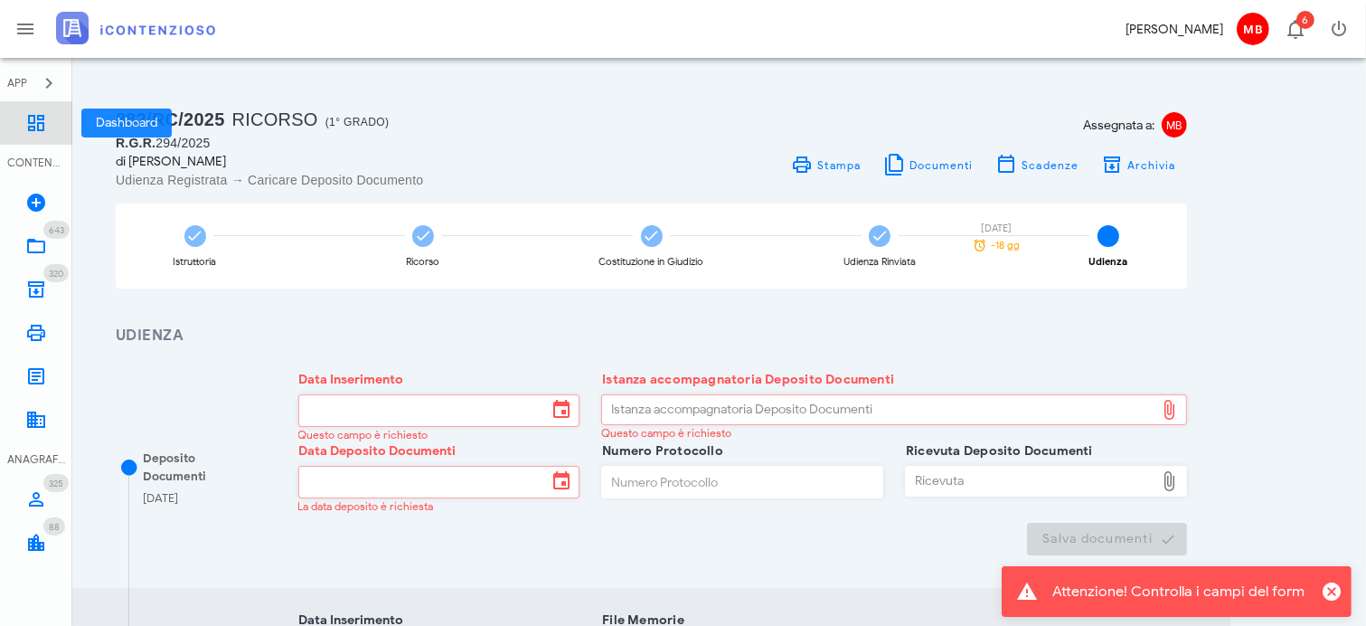
click at [33, 127] on icon at bounding box center [36, 123] width 22 height 22
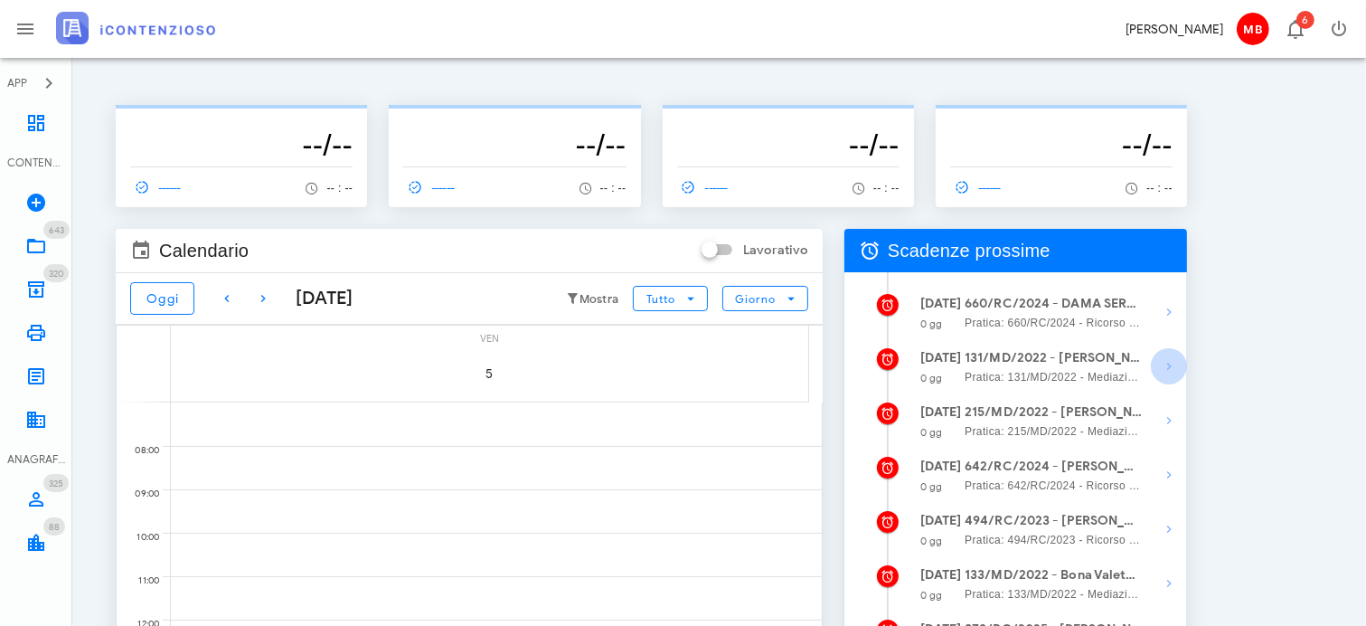
click at [1165, 367] on icon "button" at bounding box center [1169, 366] width 22 height 22
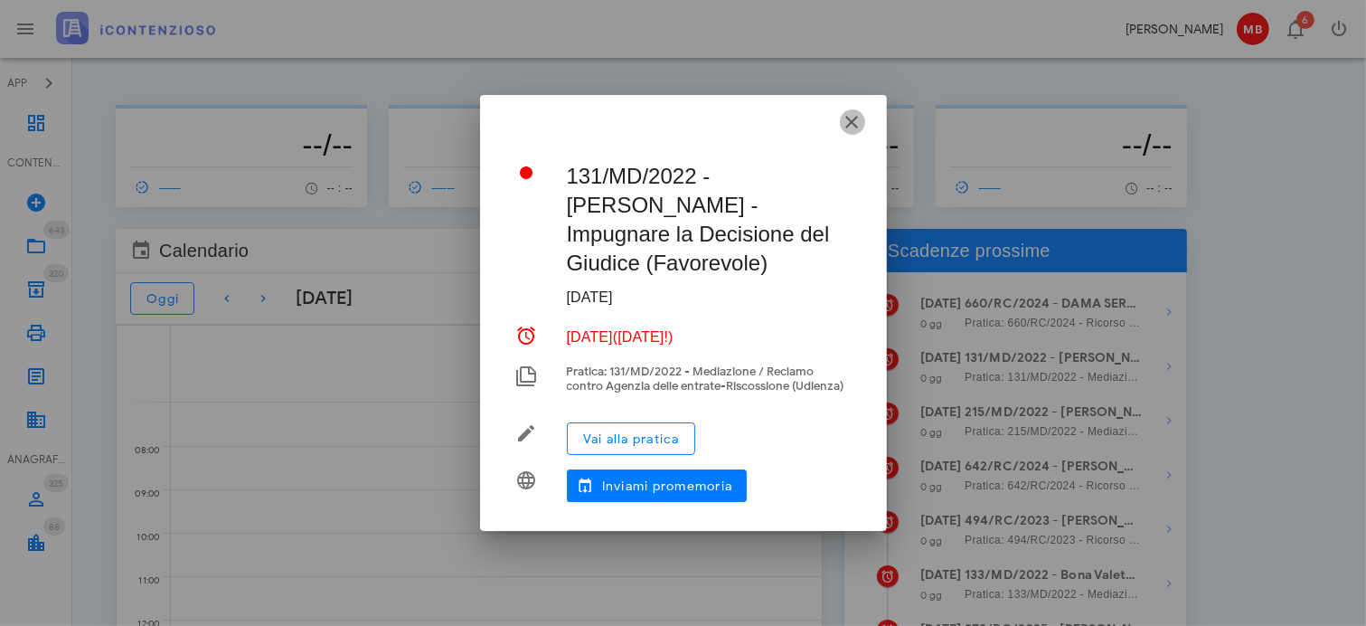
click at [853, 123] on icon "button" at bounding box center [853, 122] width 22 height 22
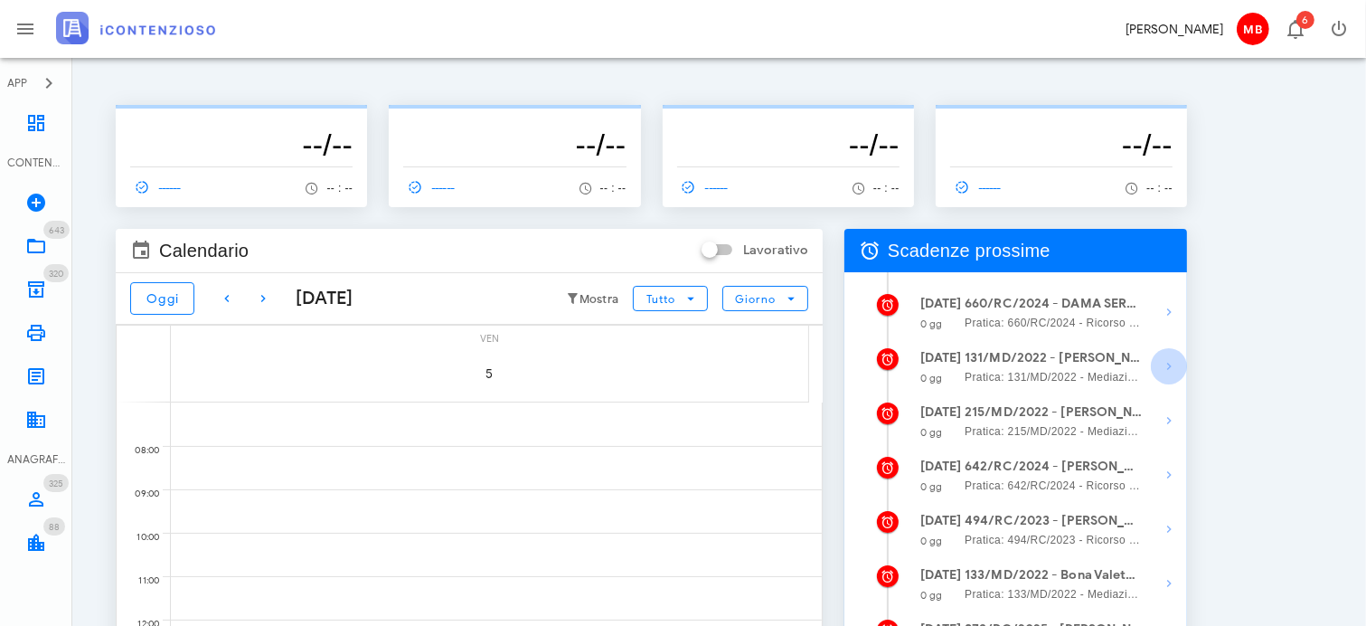
click at [1171, 363] on icon "button" at bounding box center [1169, 366] width 22 height 22
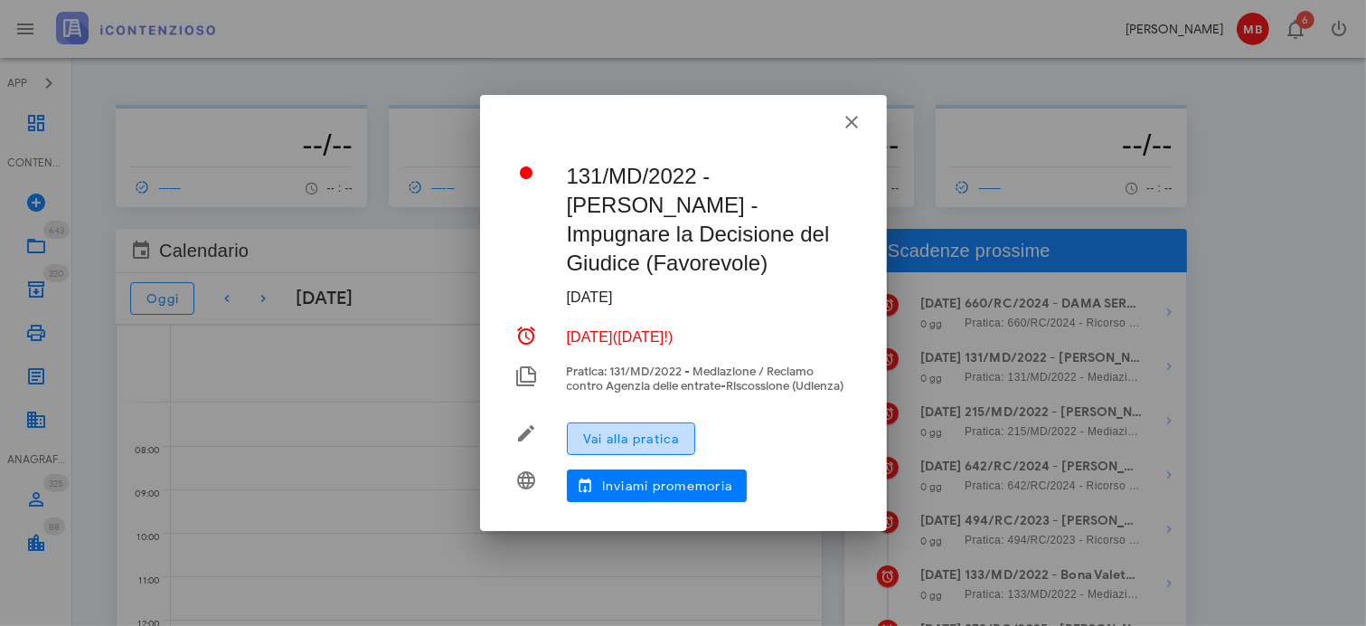
click at [654, 432] on span "Vai alla pratica" at bounding box center [631, 438] width 98 height 15
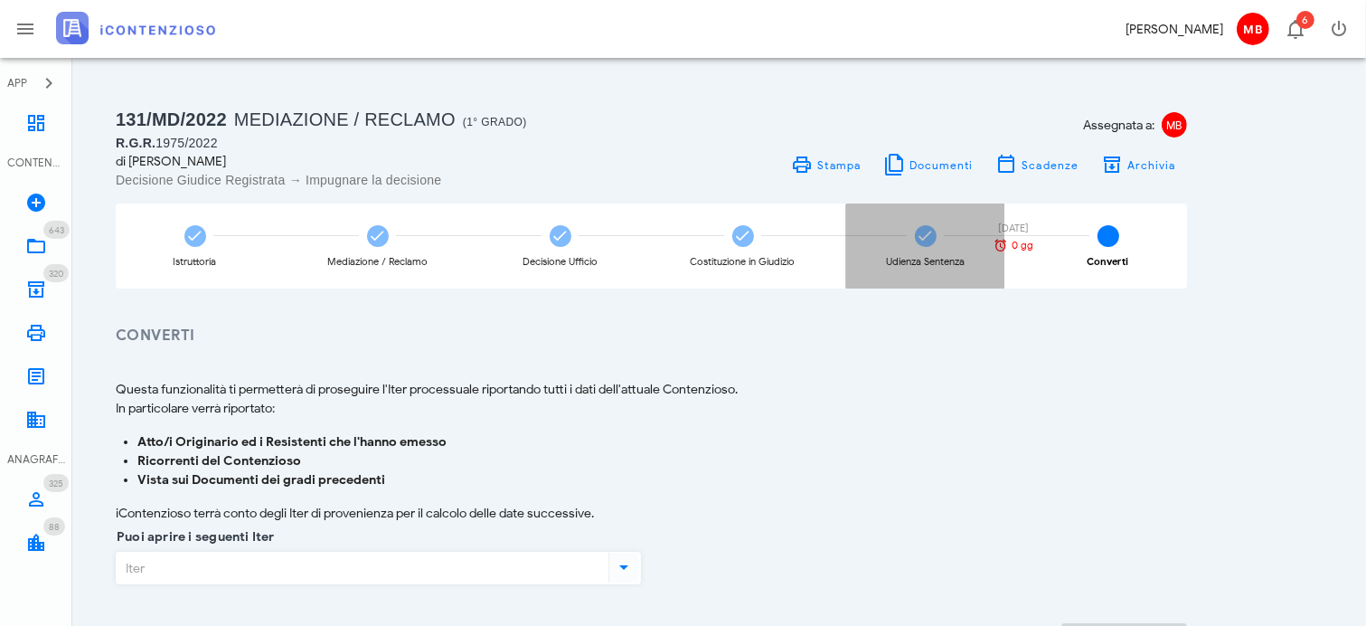
click at [930, 253] on div "Udienza Sentenza [DATE] 0 gg" at bounding box center [925, 245] width 158 height 85
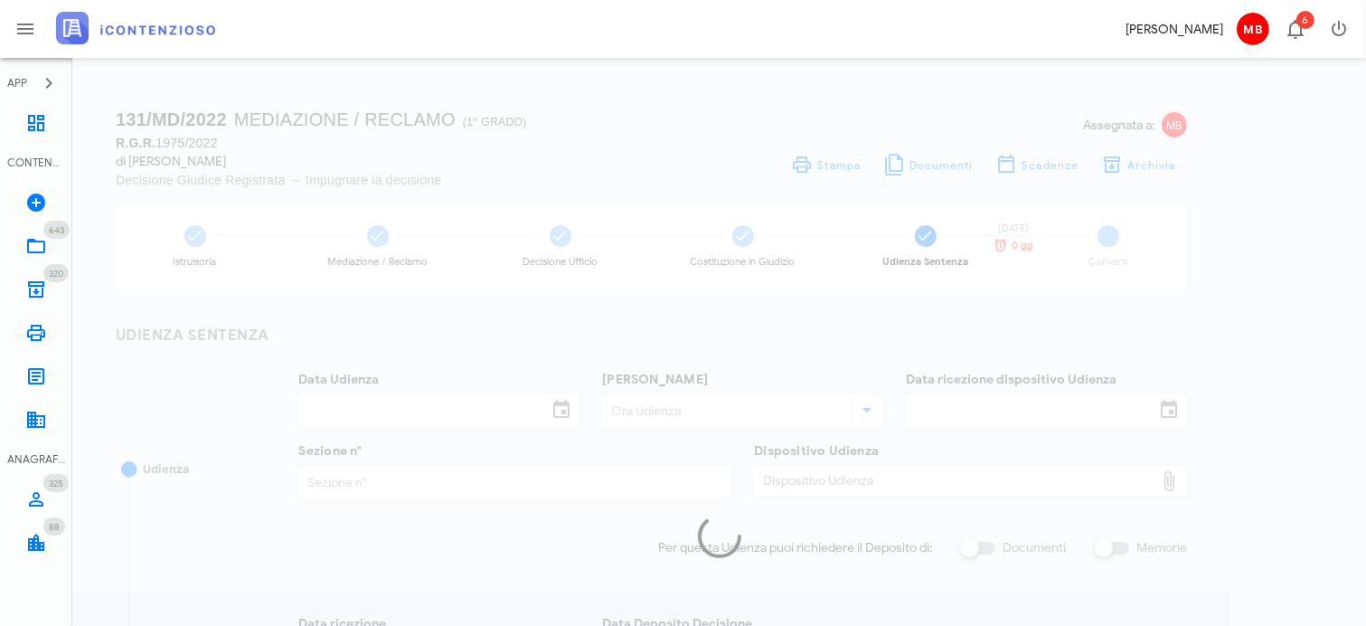
type input "[DATE]"
type input "10:00"
type input "[DATE]"
type input "4"
checkbox input "true"
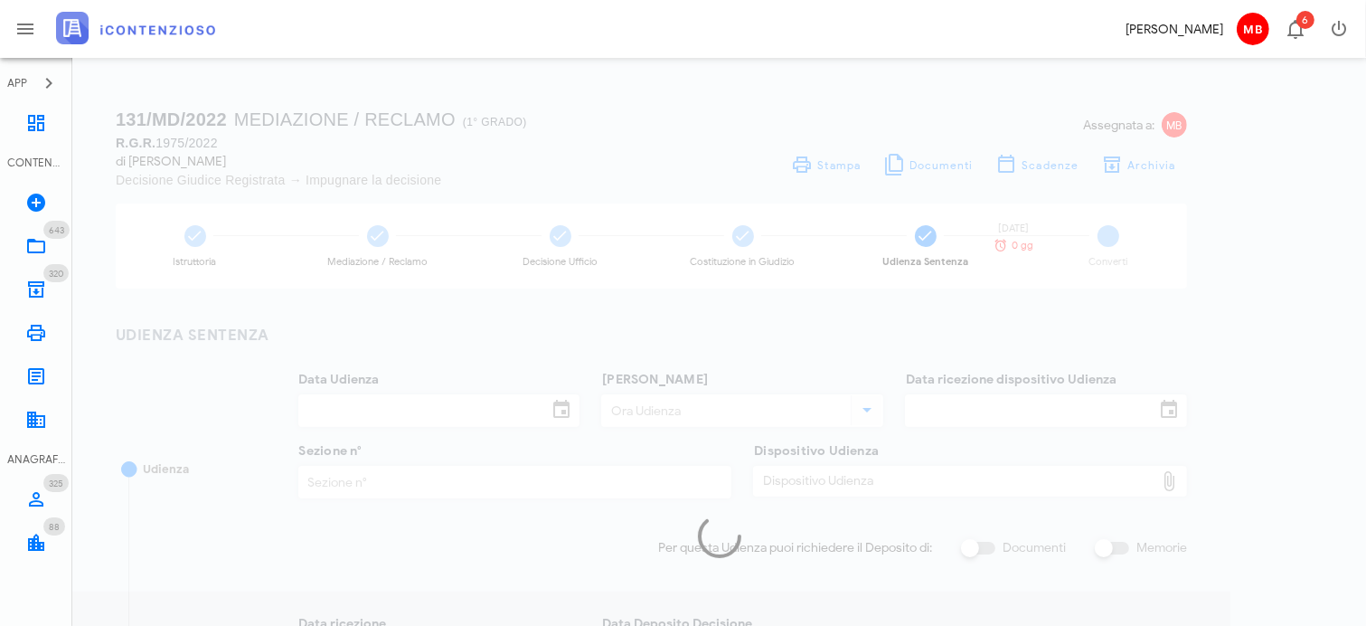
type input "03/03/2025"
type input "587"
type input "2025"
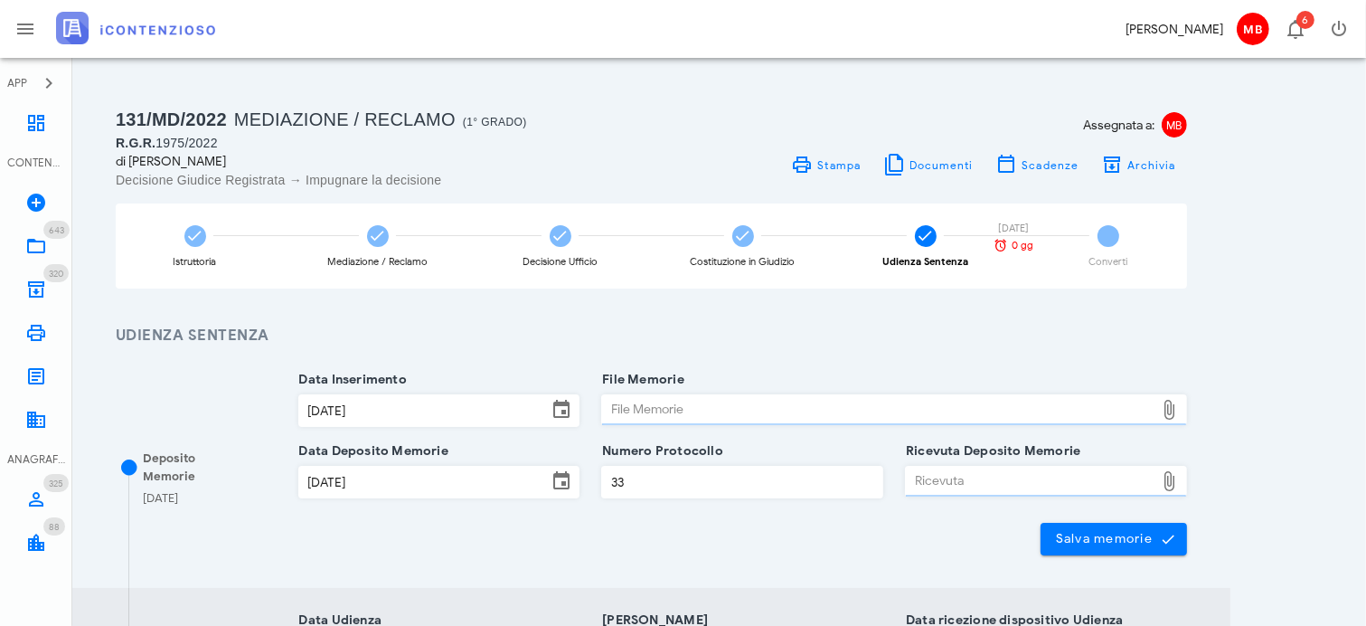
type input "Sentenza"
type input "Favorevole"
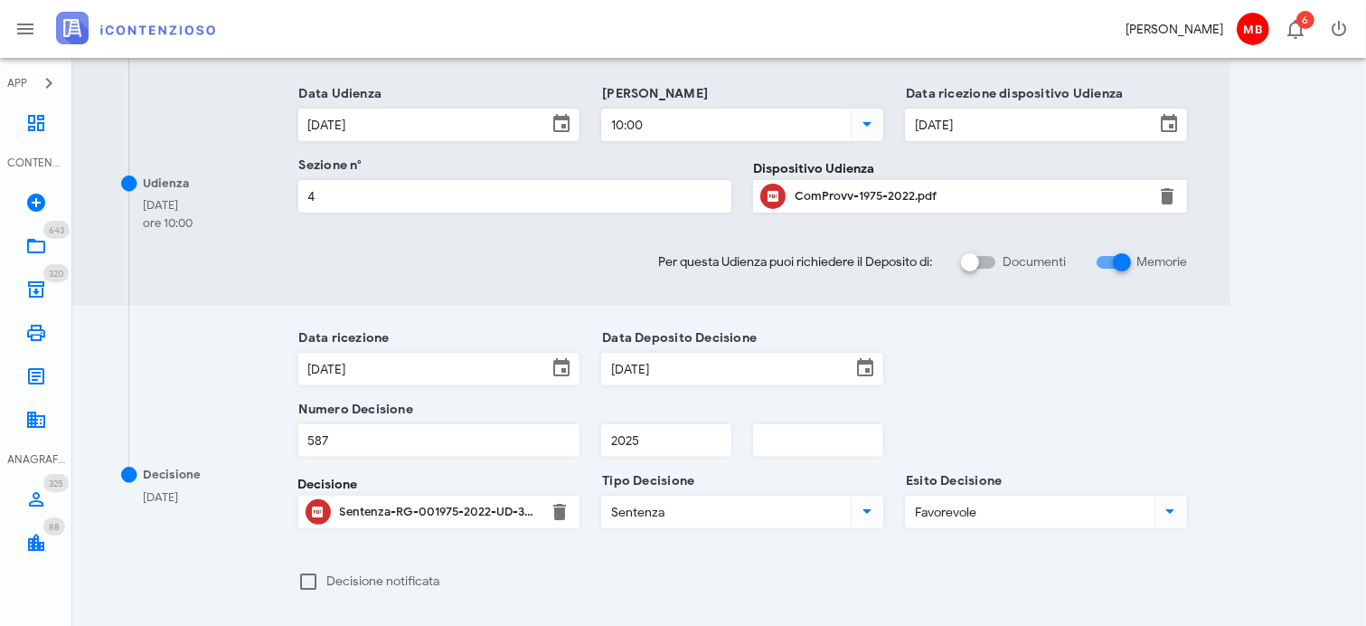
scroll to position [723, 0]
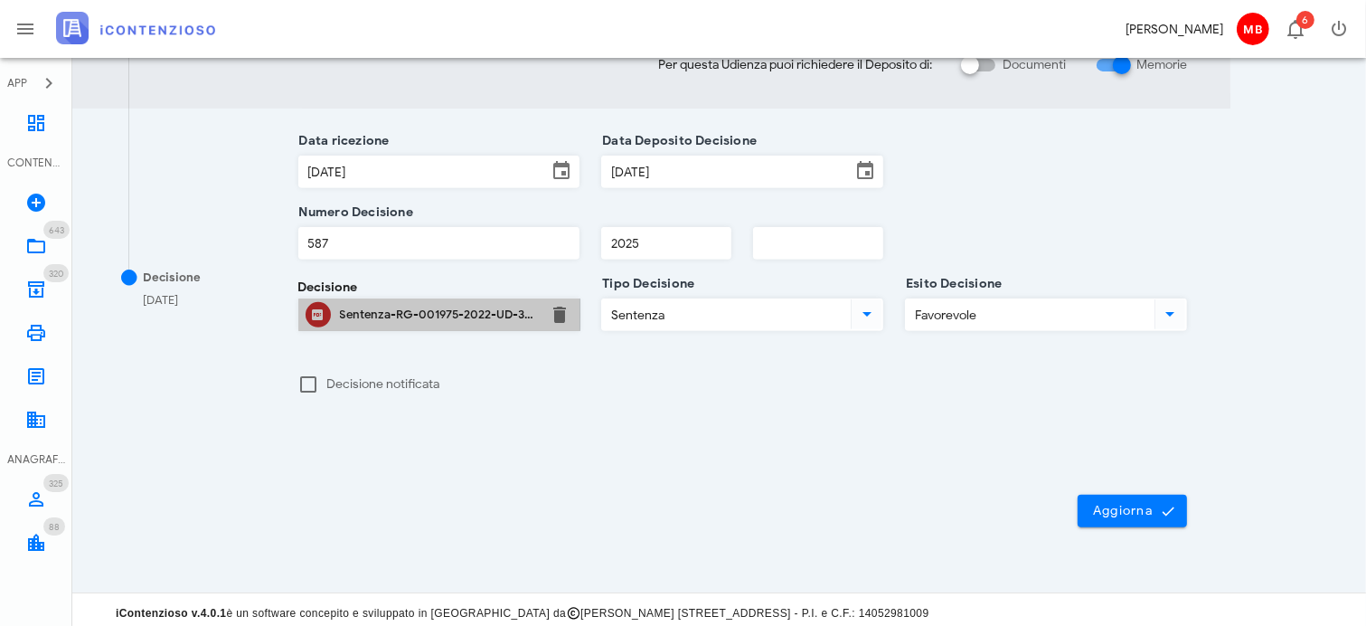
click at [450, 318] on div "Sentenza-RG-001975-2022-UD-31012025.pdf" at bounding box center [439, 314] width 199 height 14
